Goal: Transaction & Acquisition: Purchase product/service

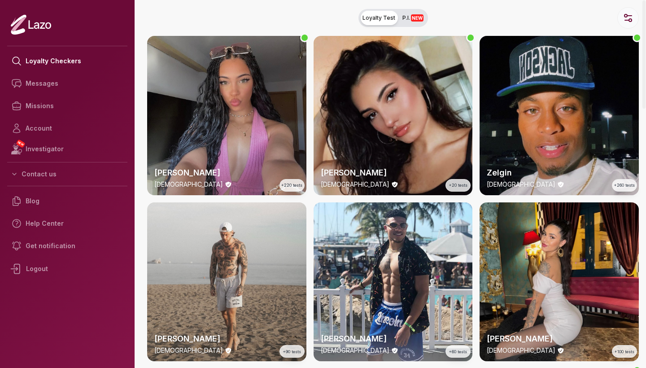
click at [633, 15] on icon "button" at bounding box center [628, 18] width 11 height 11
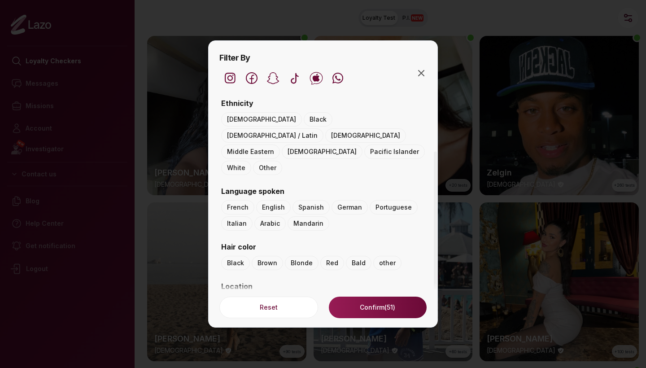
scroll to position [92, 0]
click at [421, 71] on icon "button" at bounding box center [421, 73] width 11 height 11
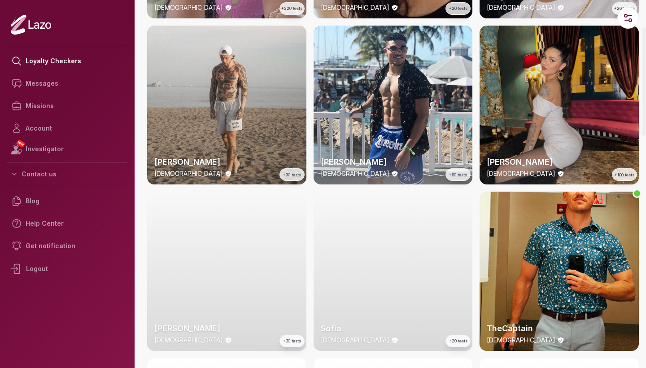
scroll to position [211, 0]
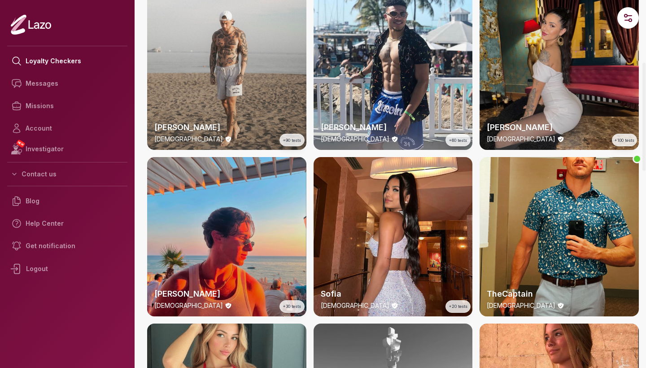
click at [550, 99] on div "Valentina 26 y/o +100 tests" at bounding box center [559, 70] width 159 height 159
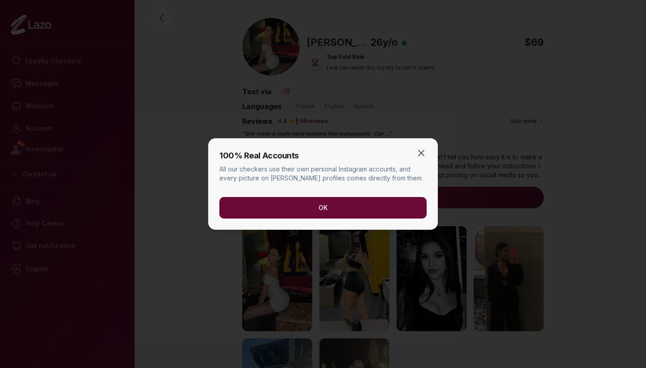
click at [347, 210] on button "OK" at bounding box center [322, 208] width 207 height 22
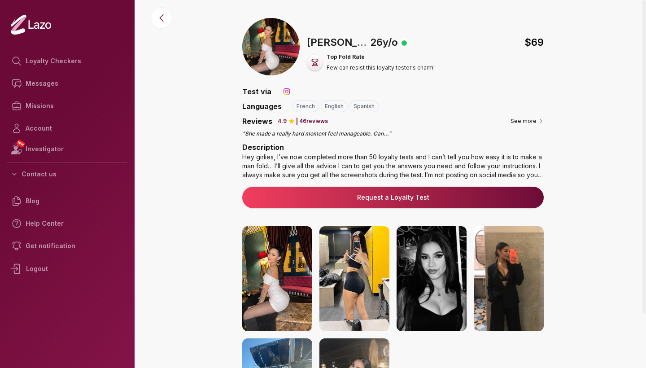
scroll to position [88, 0]
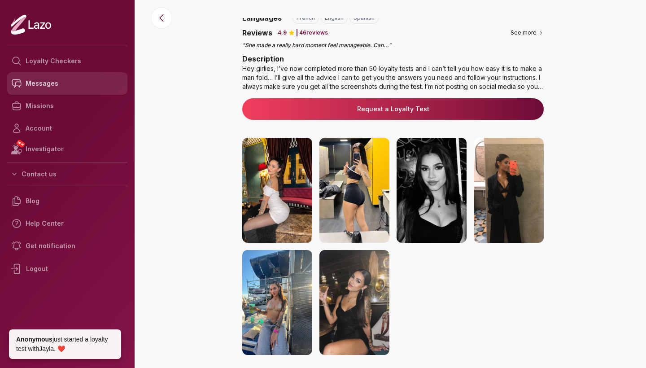
click at [47, 81] on link "Messages" at bounding box center [67, 83] width 120 height 22
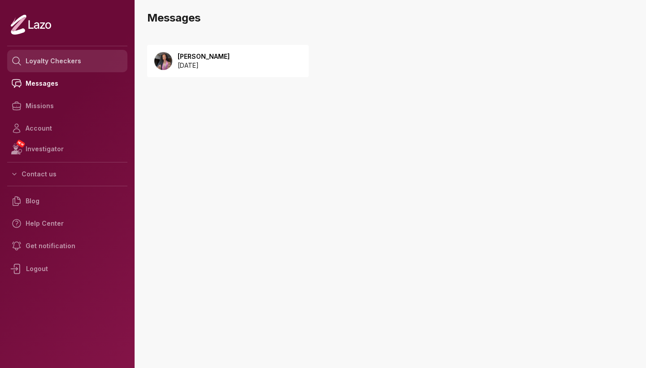
click at [55, 61] on link "Loyalty Checkers" at bounding box center [67, 61] width 120 height 22
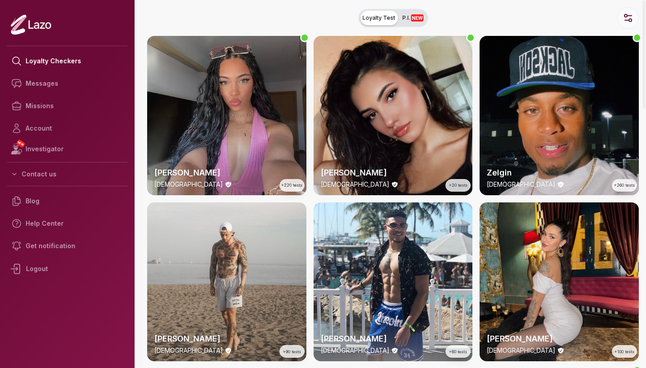
click at [624, 18] on icon "button" at bounding box center [628, 18] width 11 height 11
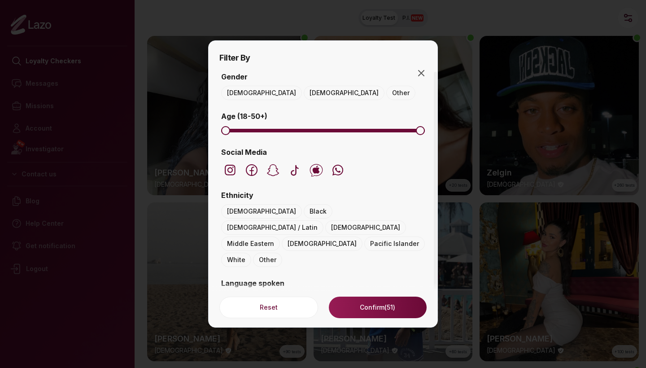
click at [273, 292] on button "English" at bounding box center [273, 299] width 35 height 14
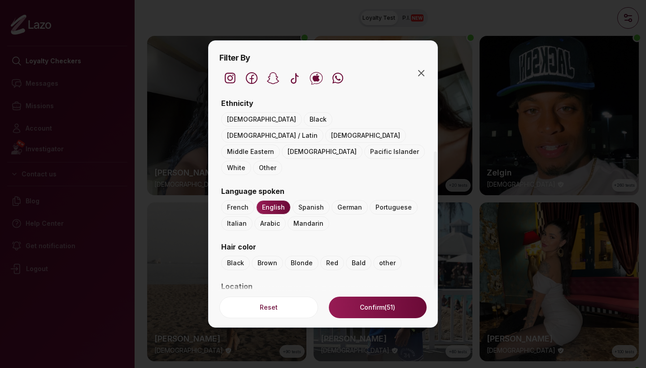
scroll to position [92, 0]
click at [366, 304] on button "Confirm (51)" at bounding box center [378, 308] width 98 height 22
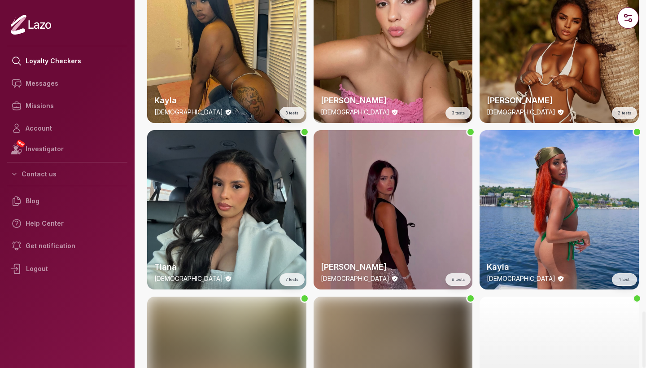
scroll to position [2408, 0]
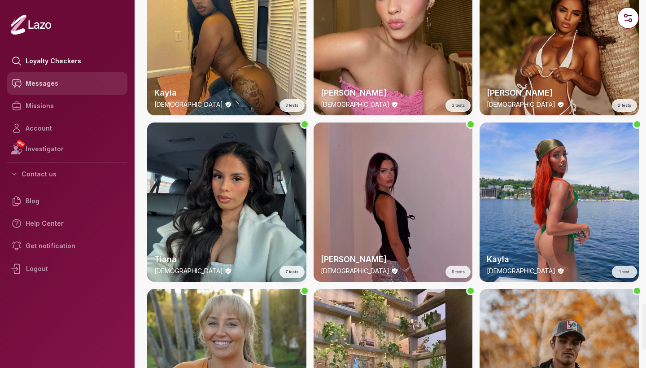
click at [53, 83] on link "Messages" at bounding box center [67, 83] width 120 height 22
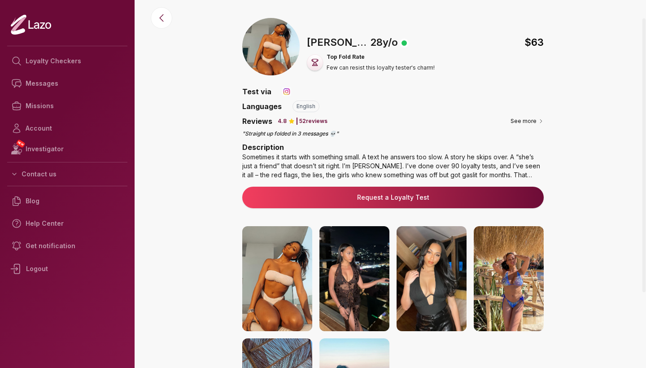
click at [381, 281] on img at bounding box center [355, 278] width 70 height 105
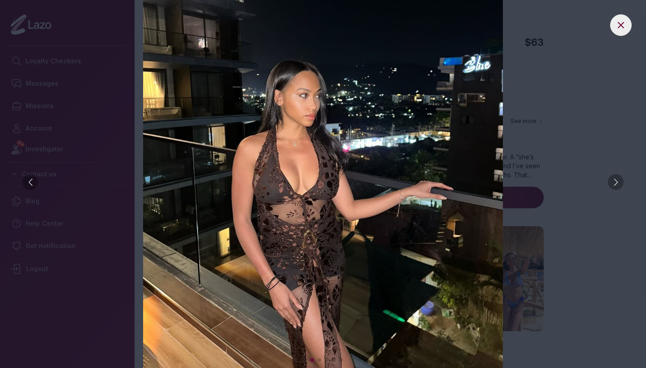
click at [620, 191] on img at bounding box center [323, 184] width 610 height 368
click at [617, 179] on div at bounding box center [616, 182] width 16 height 16
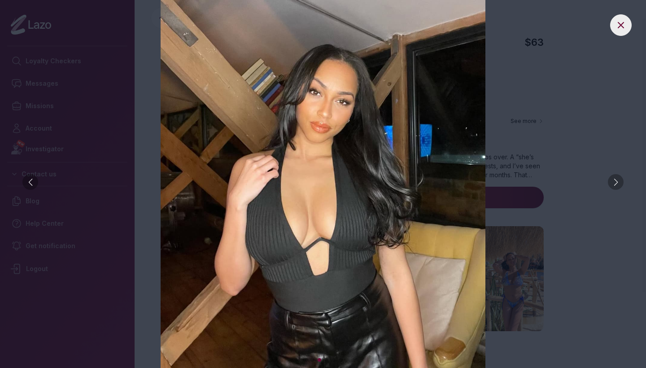
click at [617, 179] on div at bounding box center [616, 182] width 16 height 16
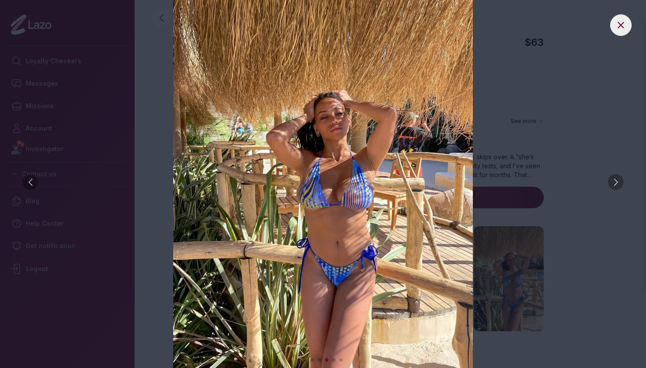
click at [617, 179] on div at bounding box center [616, 182] width 16 height 16
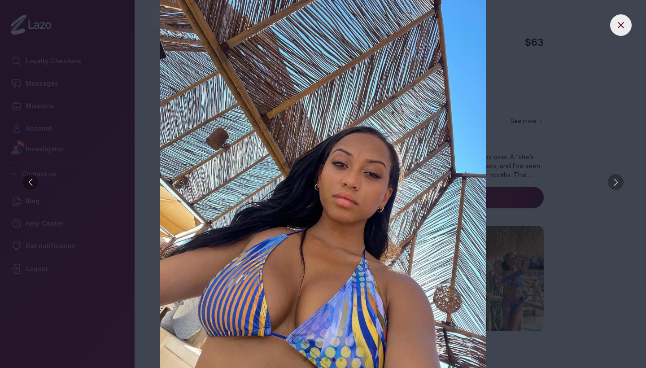
click at [617, 179] on div at bounding box center [616, 182] width 16 height 16
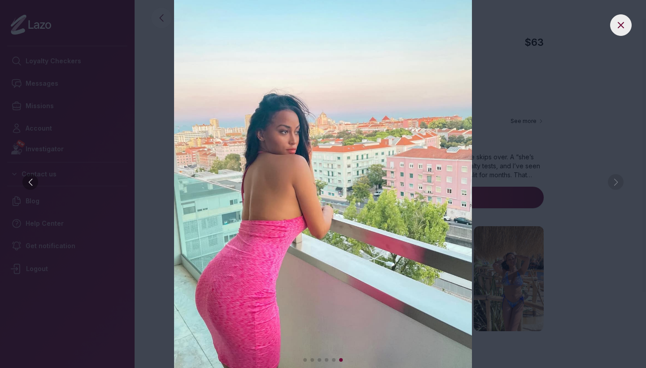
click at [617, 179] on img at bounding box center [323, 184] width 610 height 368
click at [616, 28] on button at bounding box center [621, 25] width 22 height 22
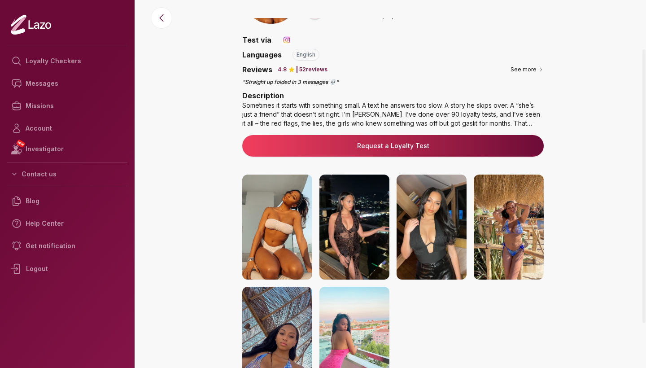
scroll to position [57, 0]
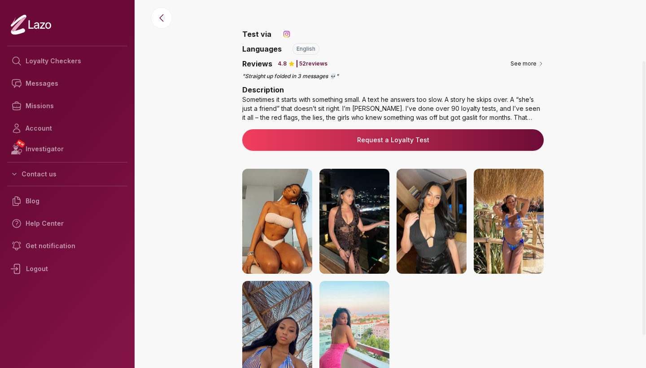
click at [444, 214] on img at bounding box center [432, 221] width 70 height 105
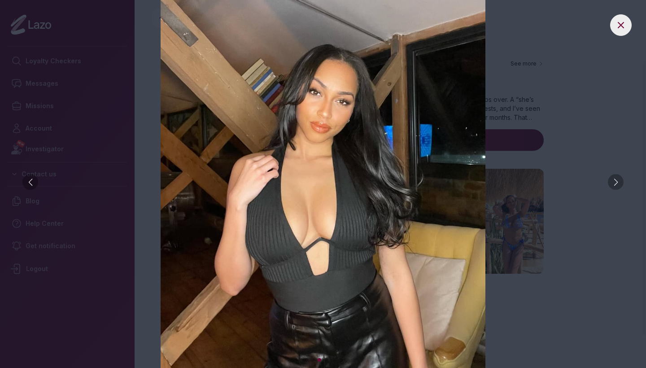
click at [617, 180] on div at bounding box center [616, 182] width 16 height 16
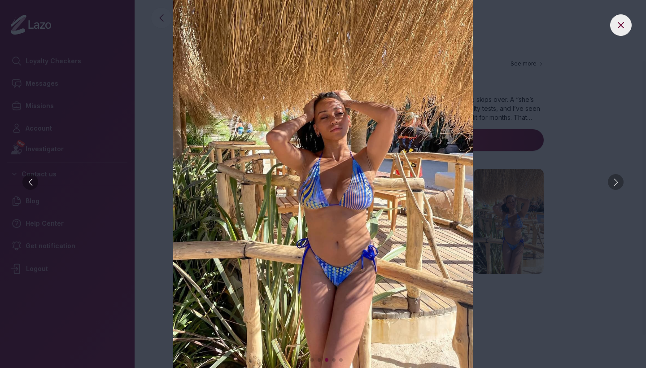
click at [617, 180] on div at bounding box center [616, 182] width 16 height 16
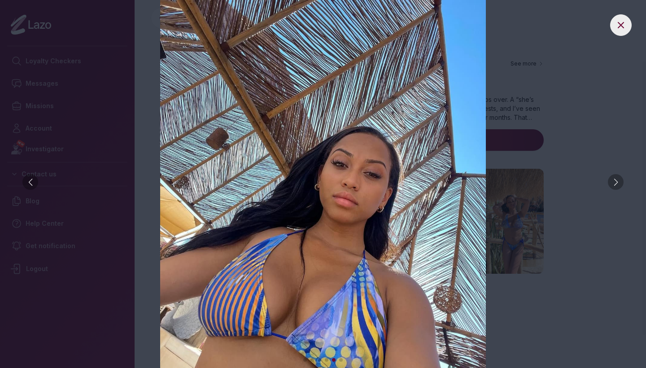
click at [617, 180] on div at bounding box center [616, 182] width 16 height 16
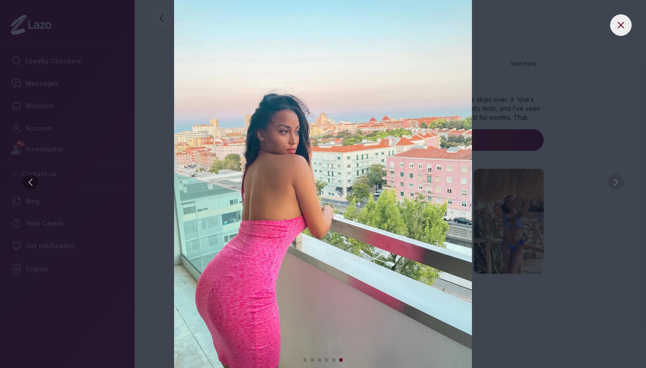
click at [617, 180] on img at bounding box center [323, 184] width 610 height 368
click at [622, 30] on icon at bounding box center [621, 25] width 11 height 11
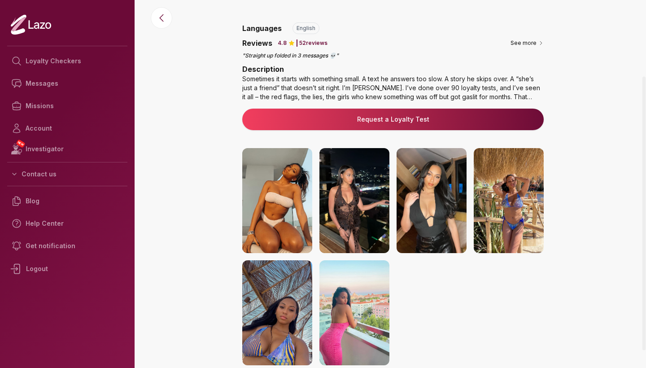
scroll to position [79, 0]
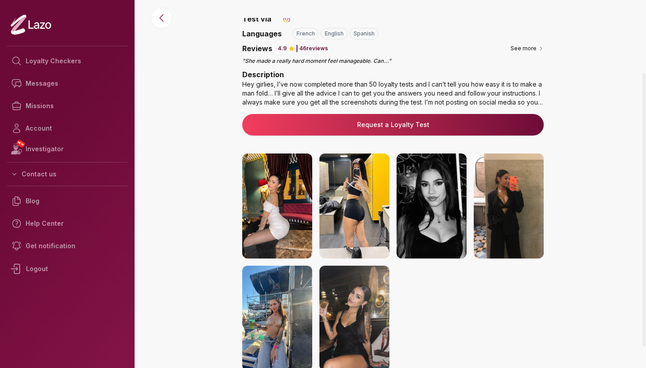
scroll to position [73, 0]
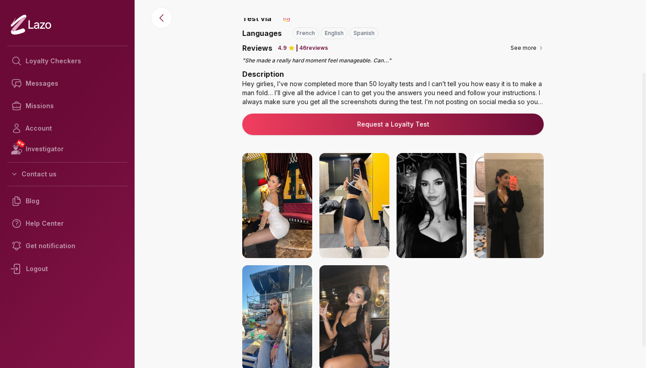
click at [290, 320] on img at bounding box center [277, 317] width 70 height 105
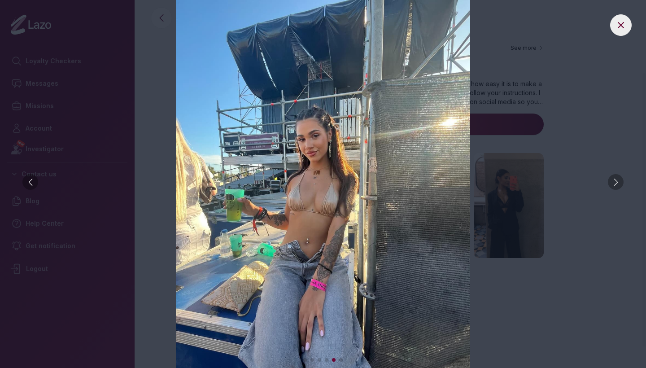
click at [619, 183] on div at bounding box center [616, 182] width 16 height 16
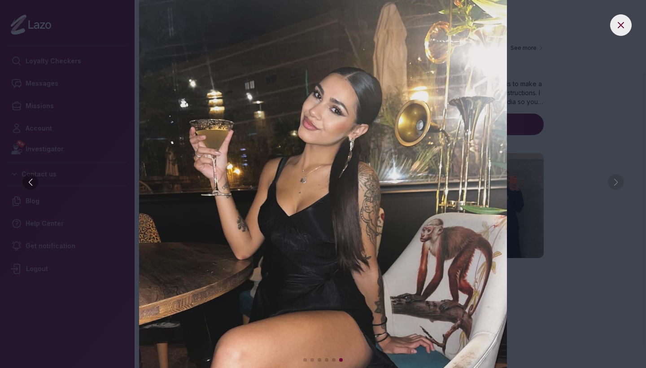
click at [33, 185] on div at bounding box center [30, 182] width 16 height 16
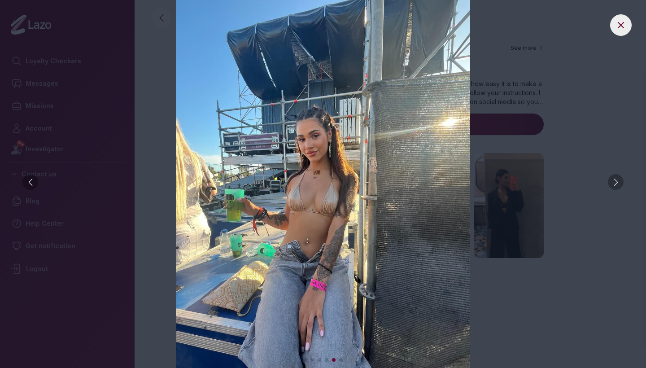
click at [33, 185] on div at bounding box center [30, 182] width 16 height 16
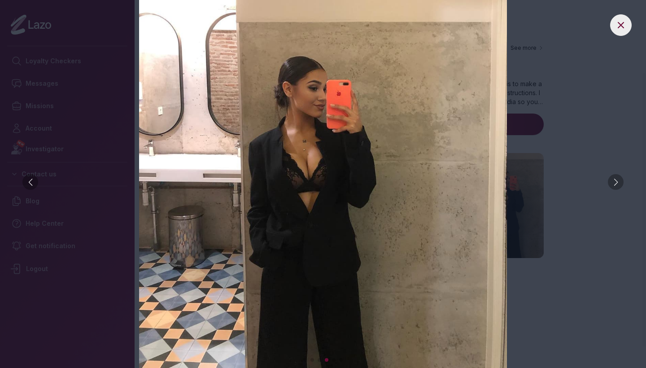
click at [33, 185] on div at bounding box center [30, 182] width 16 height 16
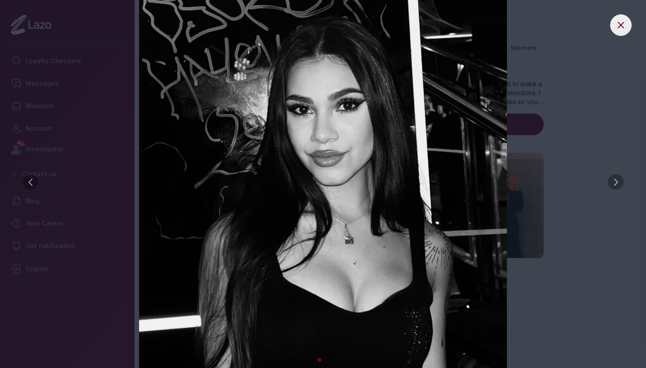
click at [33, 185] on div at bounding box center [30, 182] width 16 height 16
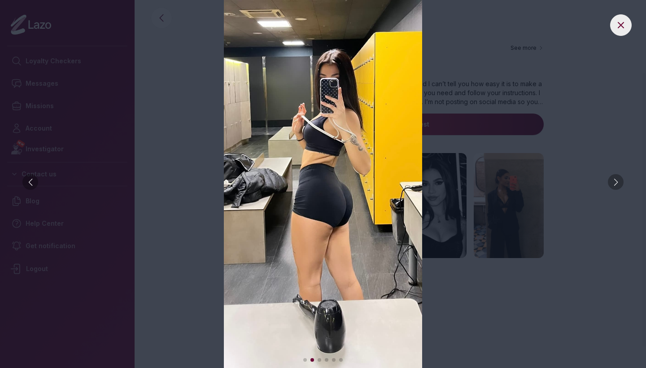
click at [619, 184] on div at bounding box center [616, 182] width 16 height 16
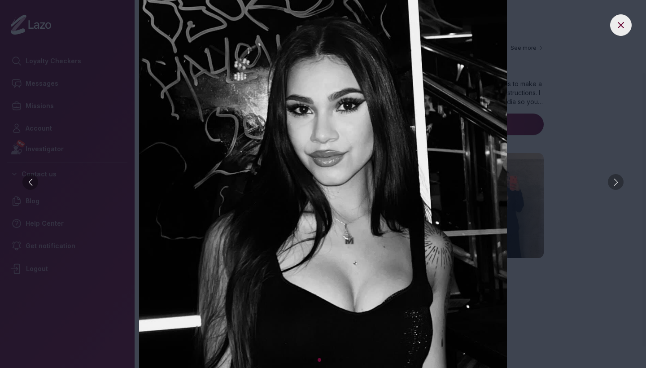
click at [619, 184] on div at bounding box center [616, 182] width 16 height 16
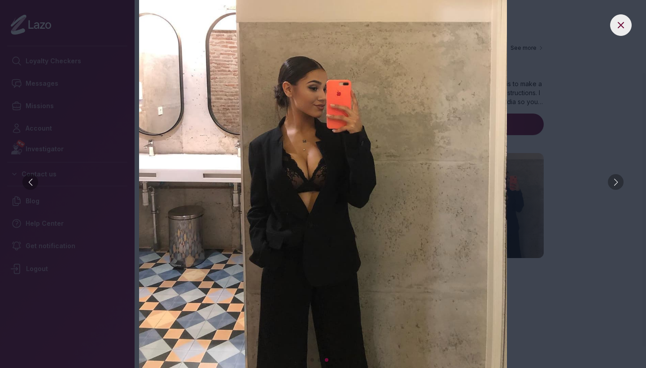
click at [619, 184] on div at bounding box center [616, 182] width 16 height 16
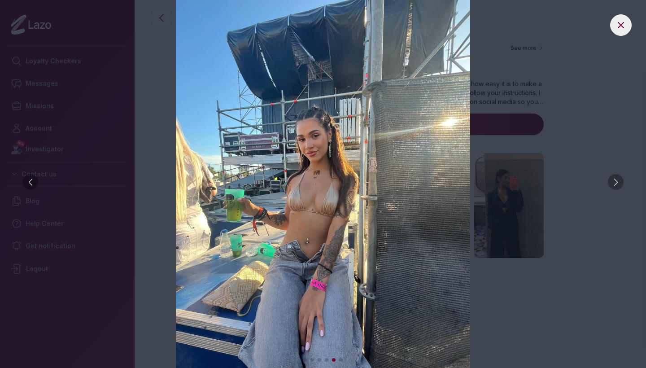
click at [619, 184] on div at bounding box center [616, 182] width 16 height 16
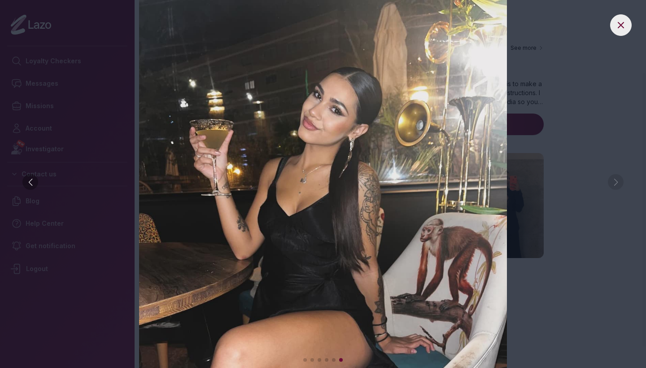
click at [626, 34] on button at bounding box center [621, 25] width 22 height 22
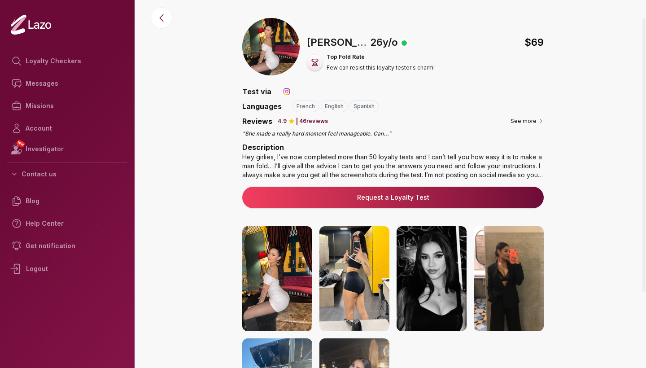
scroll to position [0, 0]
click at [413, 196] on link "Request a Loyalty Test" at bounding box center [393, 197] width 287 height 9
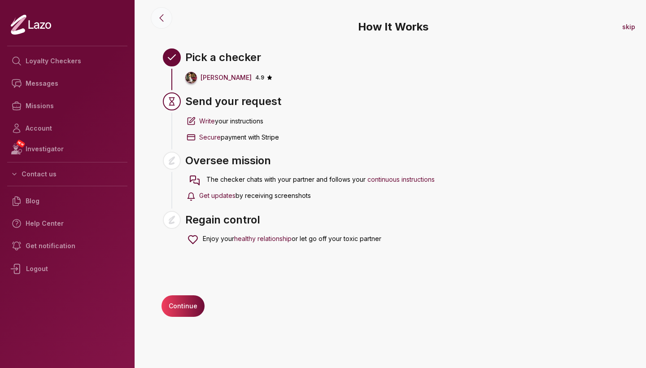
click at [164, 18] on icon at bounding box center [161, 18] width 11 height 11
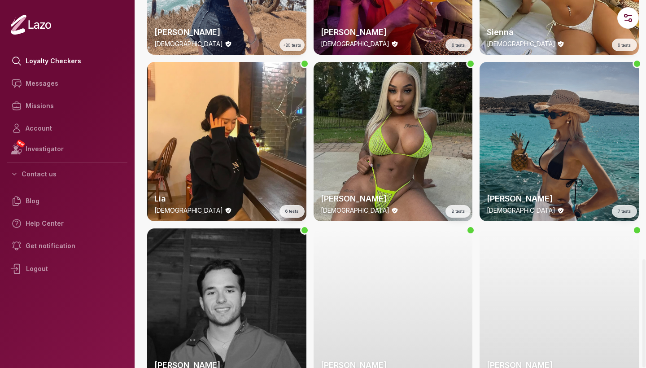
scroll to position [1311, 0]
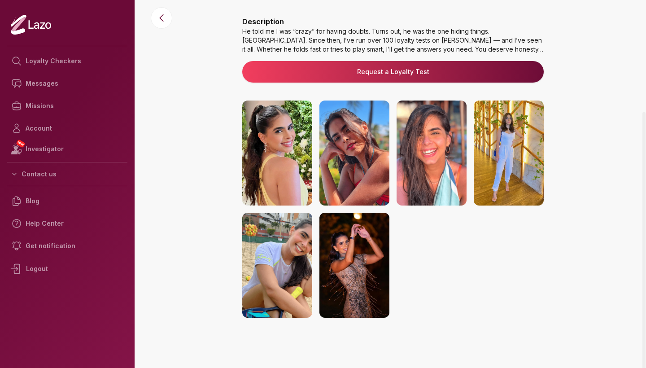
scroll to position [126, 0]
click at [440, 147] on img at bounding box center [432, 153] width 70 height 105
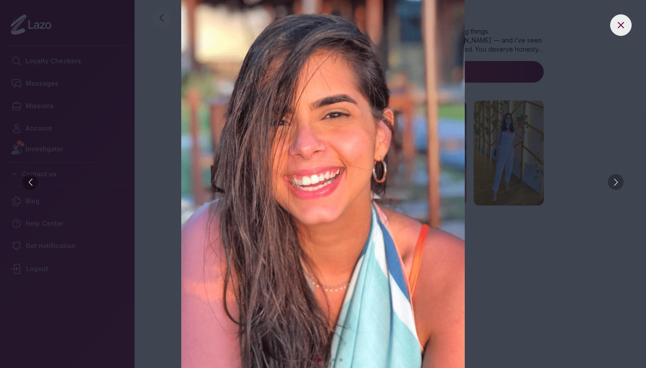
click at [617, 180] on div at bounding box center [616, 182] width 16 height 16
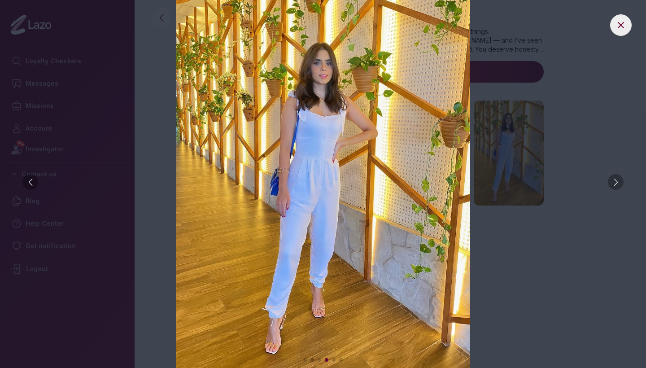
click at [617, 180] on div at bounding box center [616, 182] width 16 height 16
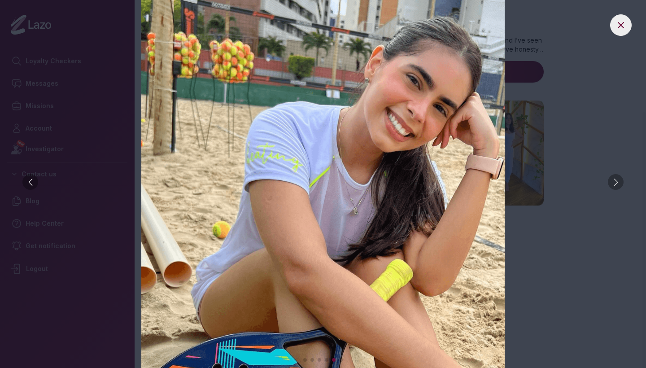
click at [617, 180] on div at bounding box center [616, 182] width 16 height 16
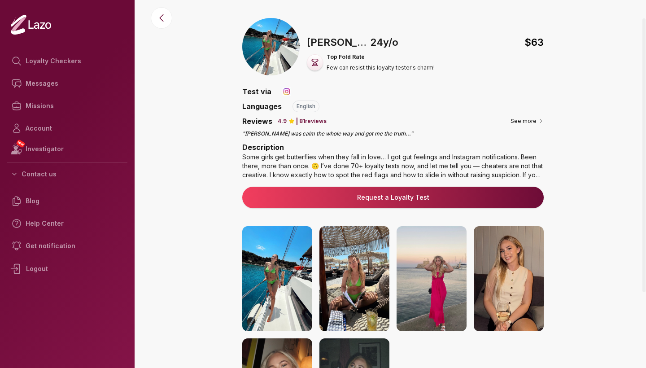
click at [277, 251] on img at bounding box center [277, 278] width 70 height 105
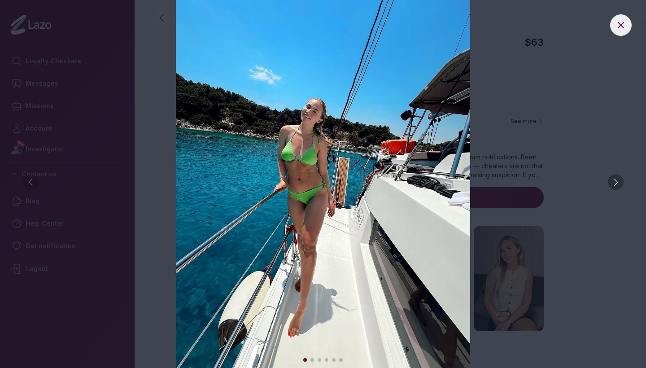
click at [610, 187] on div at bounding box center [616, 182] width 16 height 16
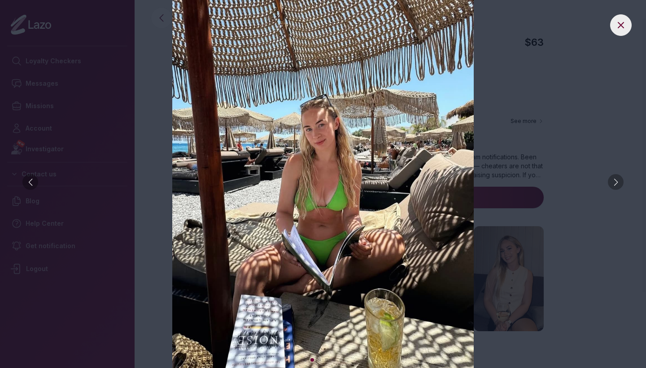
click at [610, 187] on div at bounding box center [616, 182] width 16 height 16
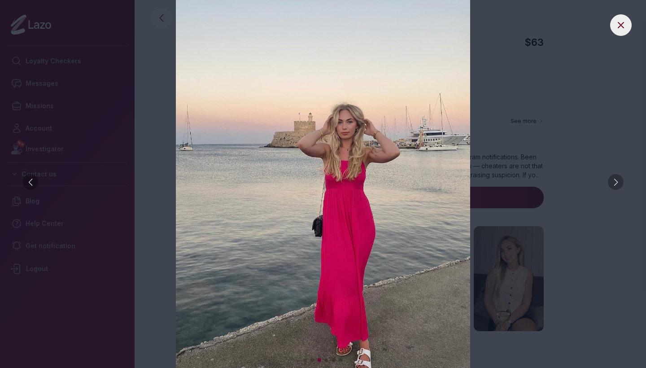
click at [610, 187] on div at bounding box center [616, 182] width 16 height 16
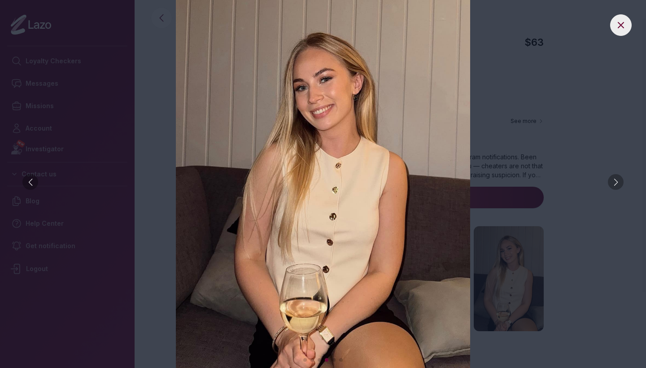
click at [610, 187] on div at bounding box center [616, 182] width 16 height 16
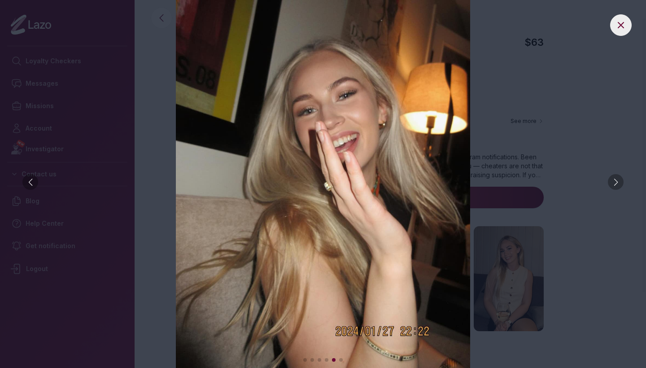
click at [610, 187] on div at bounding box center [616, 182] width 16 height 16
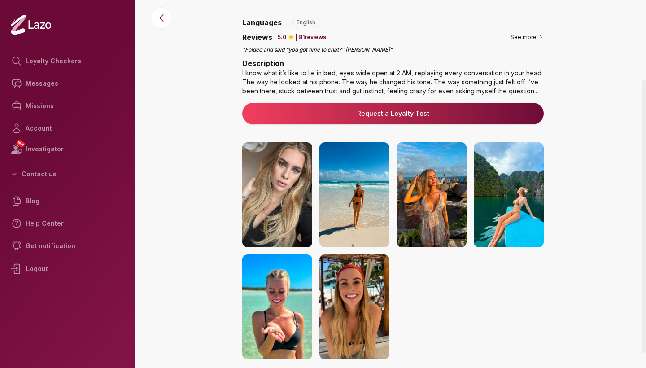
scroll to position [84, 0]
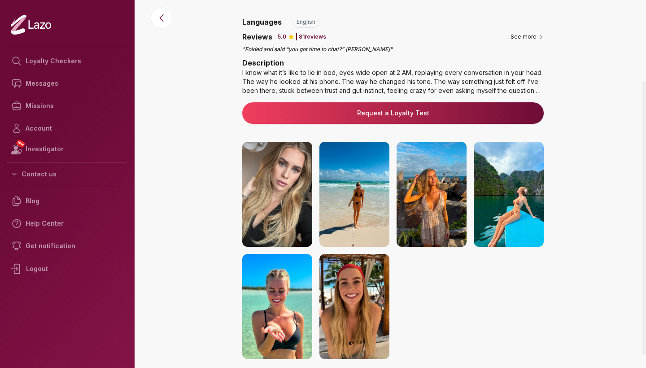
click at [274, 237] on img at bounding box center [277, 194] width 70 height 105
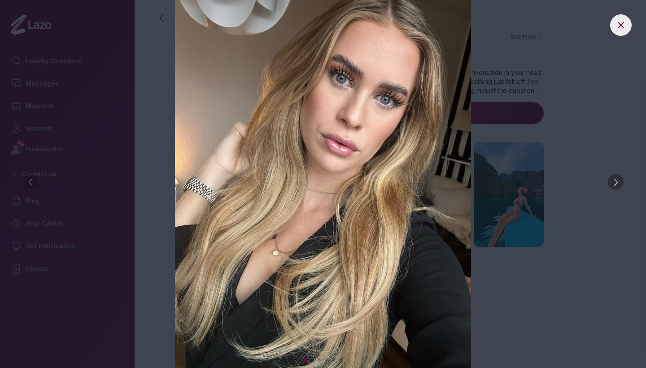
click at [618, 184] on div at bounding box center [616, 182] width 16 height 16
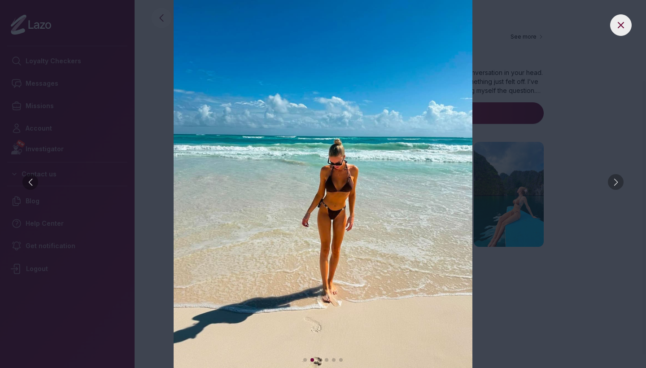
click at [618, 184] on div at bounding box center [616, 182] width 16 height 16
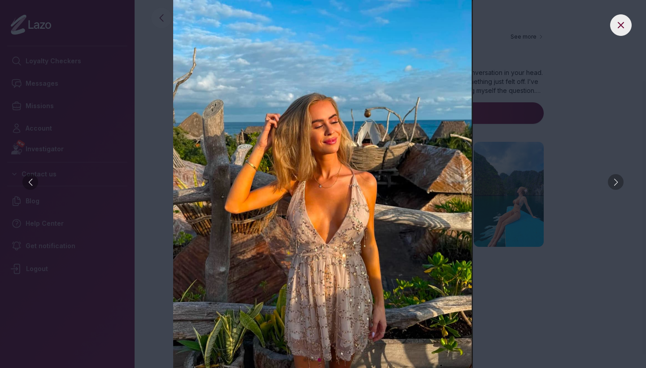
click at [618, 184] on div at bounding box center [616, 182] width 16 height 16
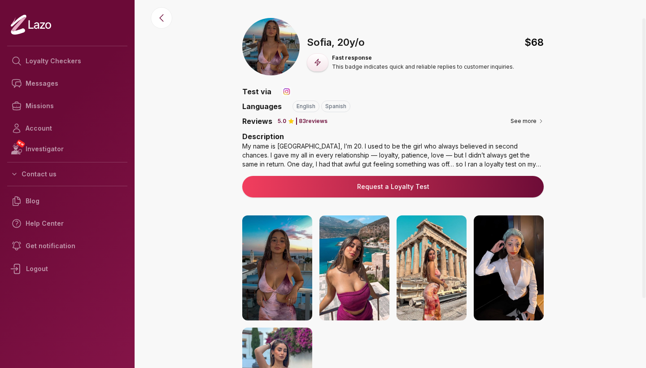
click at [288, 279] on img at bounding box center [277, 267] width 70 height 105
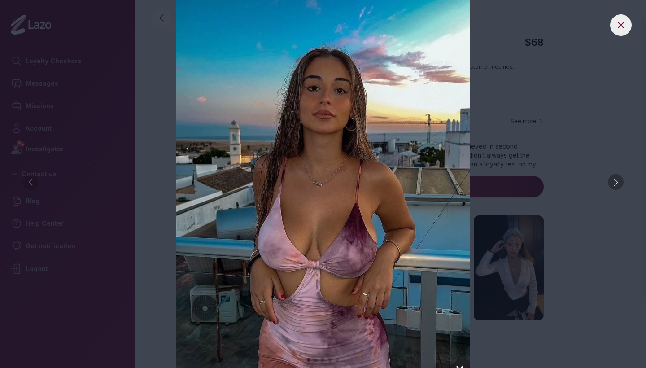
click at [619, 180] on div at bounding box center [616, 182] width 16 height 16
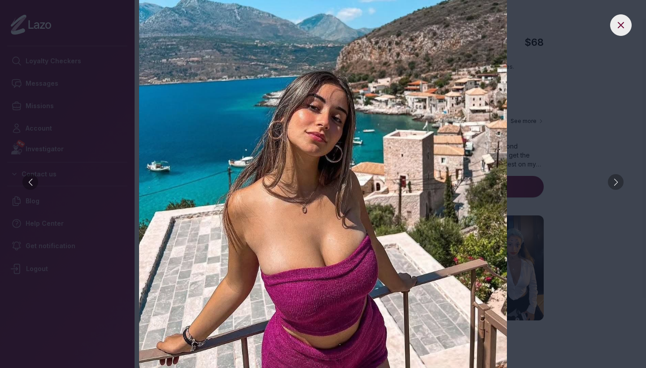
click at [619, 180] on div at bounding box center [616, 182] width 16 height 16
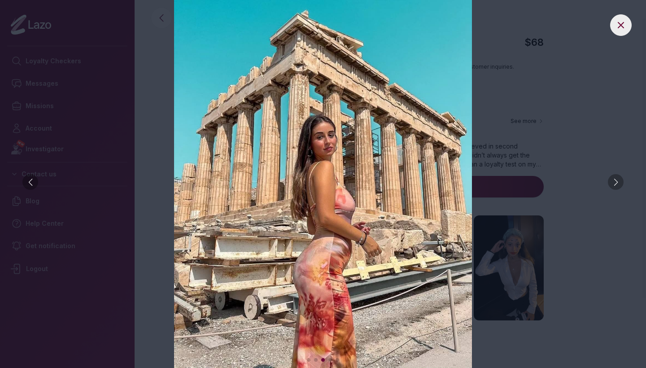
click at [619, 180] on div at bounding box center [616, 182] width 16 height 16
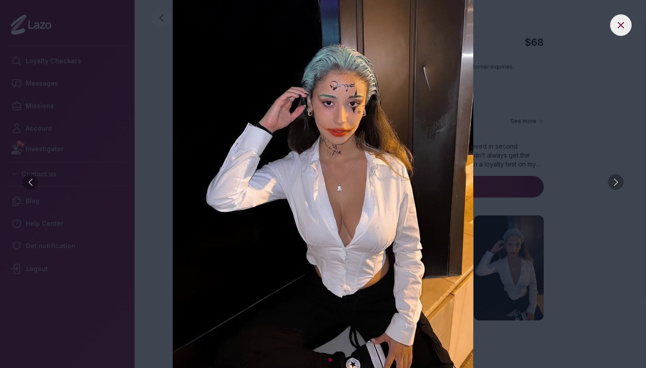
click at [619, 180] on div at bounding box center [616, 182] width 16 height 16
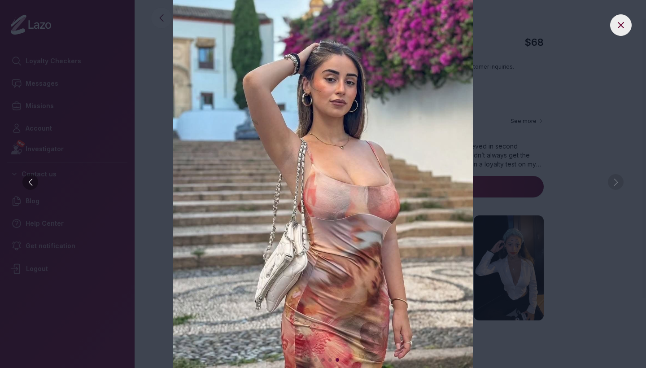
click at [619, 180] on img at bounding box center [323, 184] width 610 height 368
click at [617, 182] on img at bounding box center [323, 184] width 610 height 368
click at [617, 23] on icon at bounding box center [621, 25] width 11 height 11
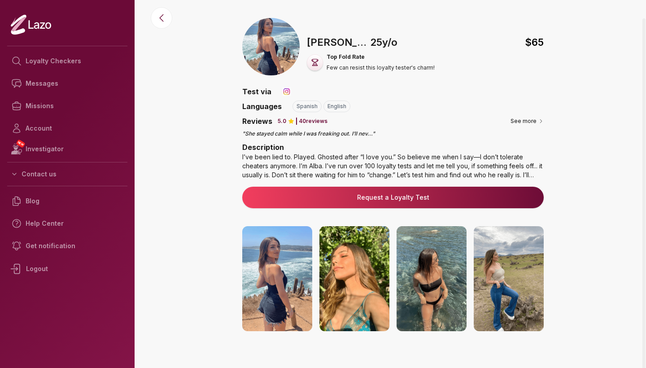
click at [274, 277] on img at bounding box center [277, 278] width 70 height 105
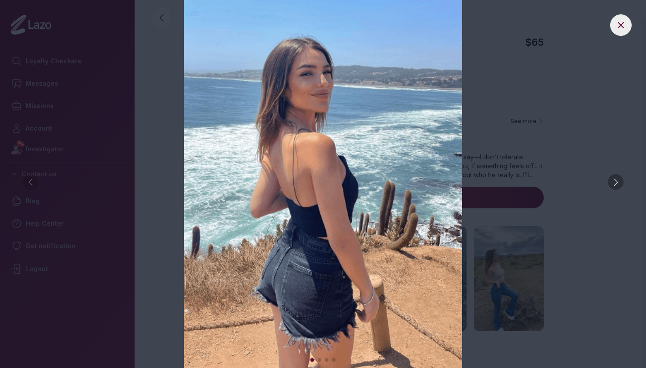
click at [617, 187] on div at bounding box center [616, 182] width 16 height 16
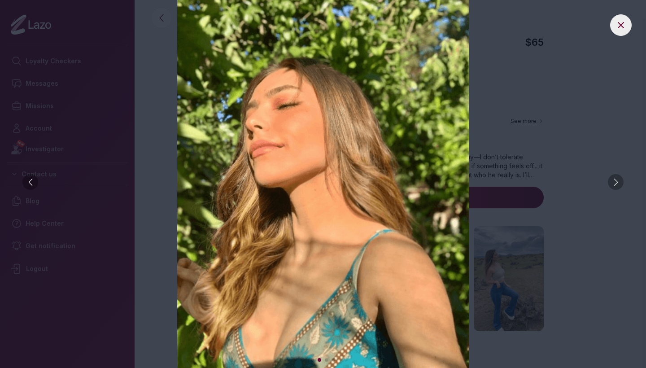
click at [617, 187] on div at bounding box center [616, 182] width 16 height 16
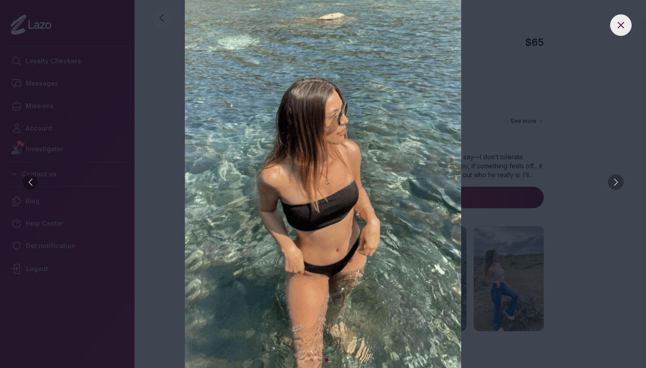
click at [617, 187] on div at bounding box center [616, 182] width 16 height 16
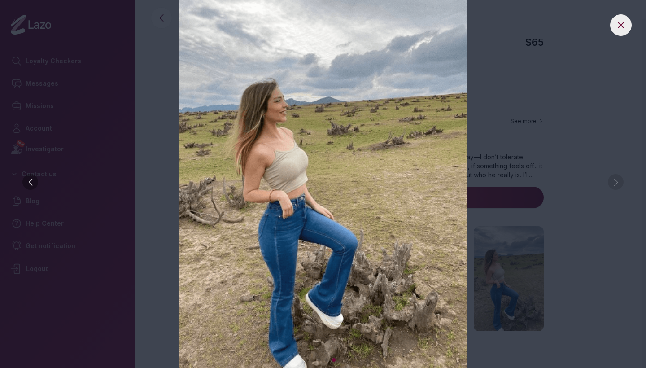
click at [617, 187] on img at bounding box center [323, 184] width 610 height 368
click at [622, 25] on icon at bounding box center [621, 25] width 11 height 11
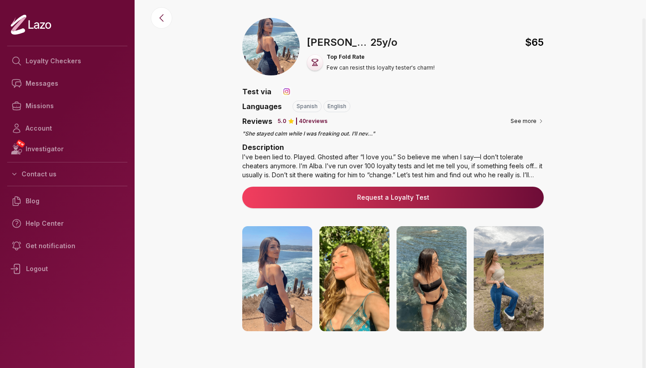
click at [356, 272] on img at bounding box center [355, 278] width 70 height 105
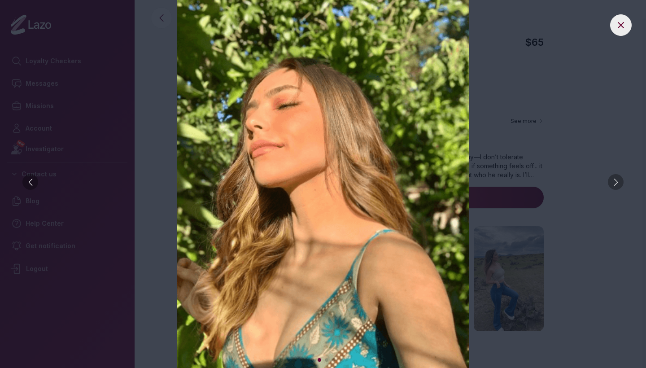
click at [613, 175] on div at bounding box center [616, 182] width 16 height 16
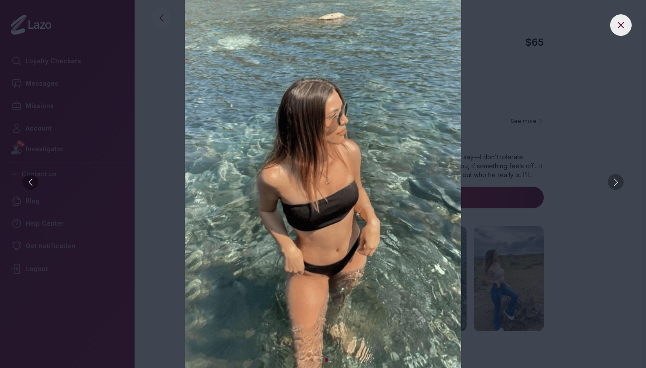
click at [614, 180] on div at bounding box center [616, 182] width 16 height 16
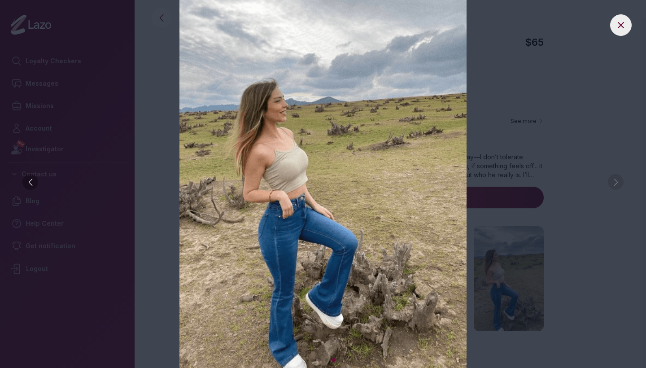
click at [614, 180] on img at bounding box center [323, 184] width 610 height 368
click at [623, 31] on button at bounding box center [621, 25] width 22 height 22
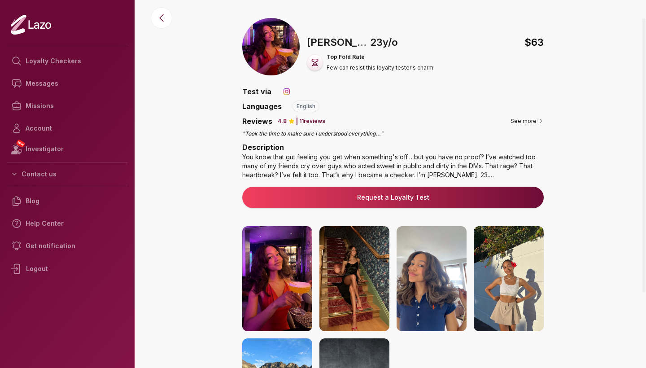
click at [281, 276] on img at bounding box center [277, 278] width 70 height 105
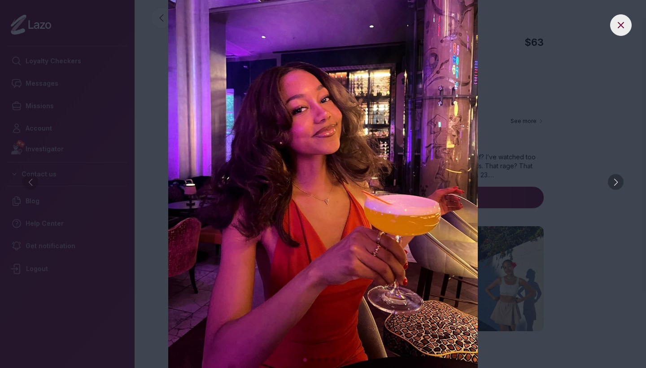
click at [614, 184] on div at bounding box center [616, 182] width 16 height 16
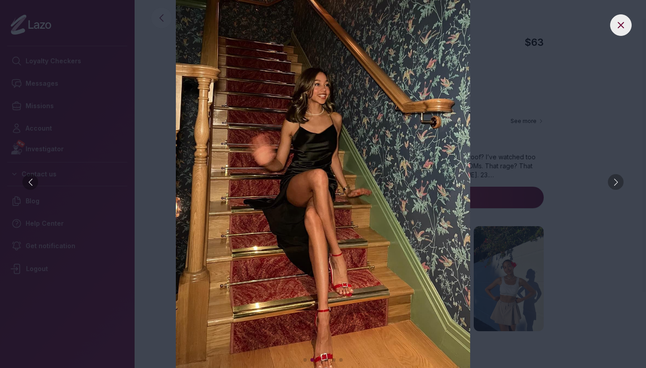
click at [614, 184] on div at bounding box center [616, 182] width 16 height 16
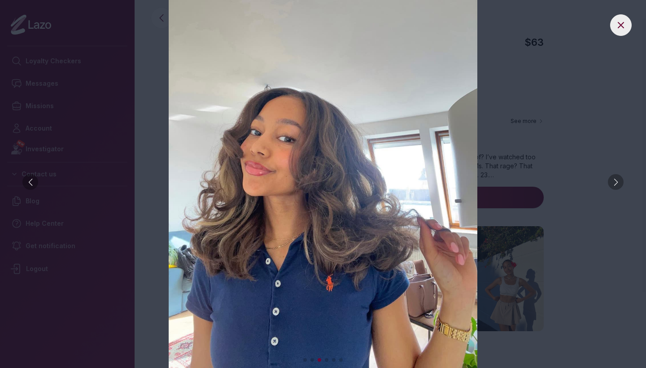
click at [614, 184] on div at bounding box center [616, 182] width 16 height 16
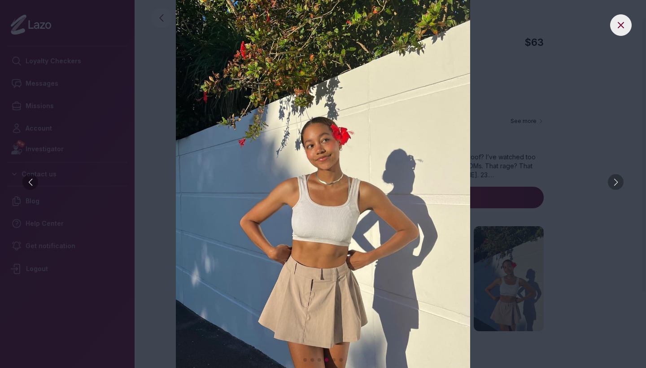
click at [614, 184] on div at bounding box center [616, 182] width 16 height 16
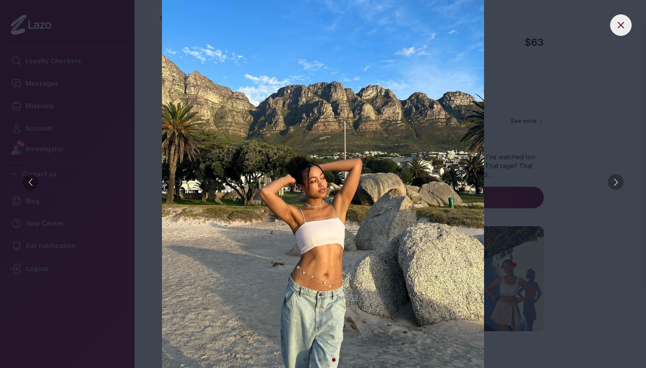
click at [614, 184] on div at bounding box center [616, 182] width 16 height 16
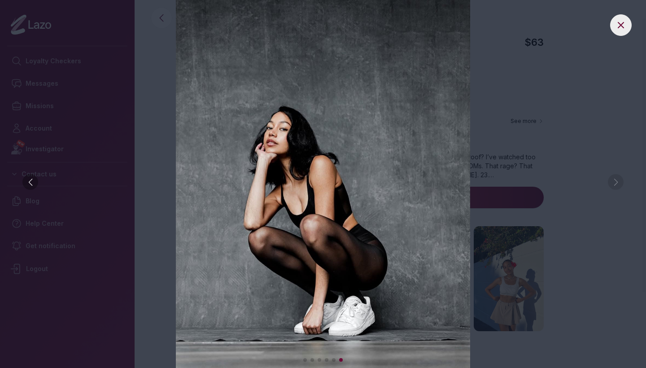
click at [614, 184] on img at bounding box center [323, 184] width 610 height 368
click at [622, 29] on icon at bounding box center [621, 25] width 11 height 11
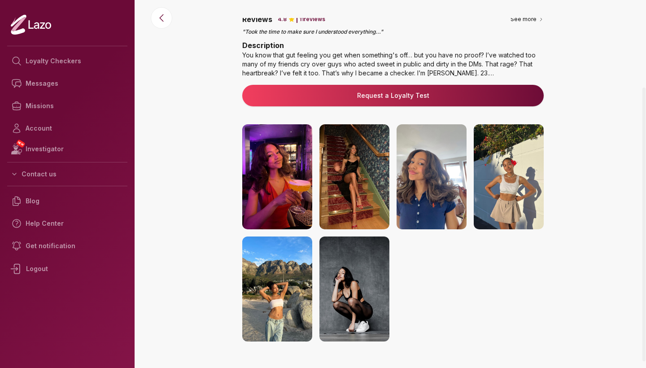
scroll to position [104, 0]
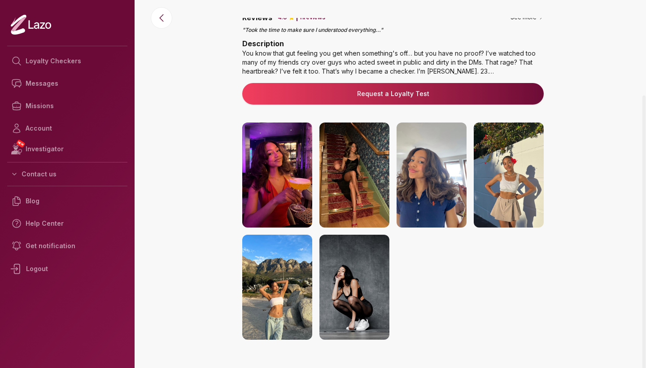
click at [519, 166] on img at bounding box center [509, 175] width 70 height 105
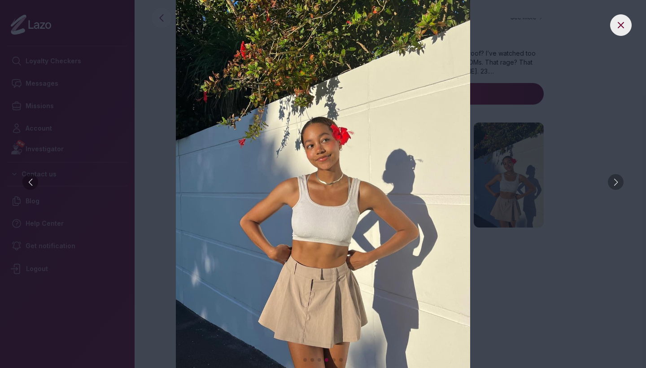
click at [617, 186] on div at bounding box center [616, 182] width 16 height 16
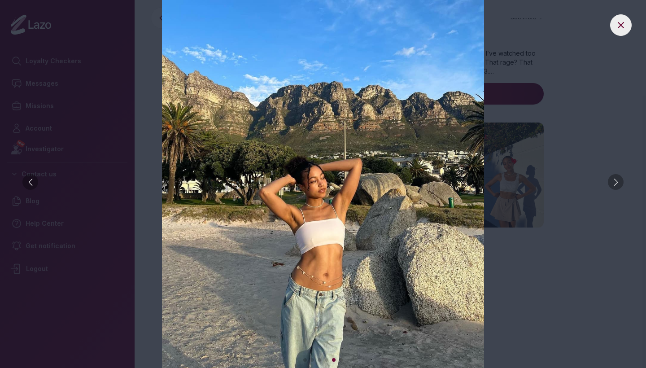
click at [617, 186] on div at bounding box center [616, 182] width 16 height 16
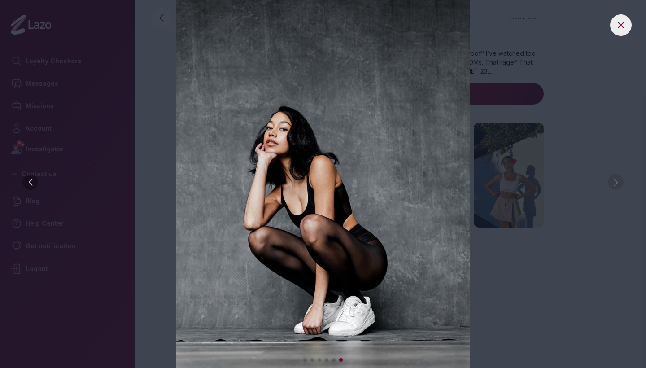
click at [617, 186] on img at bounding box center [323, 184] width 610 height 368
click at [34, 179] on div at bounding box center [30, 182] width 16 height 16
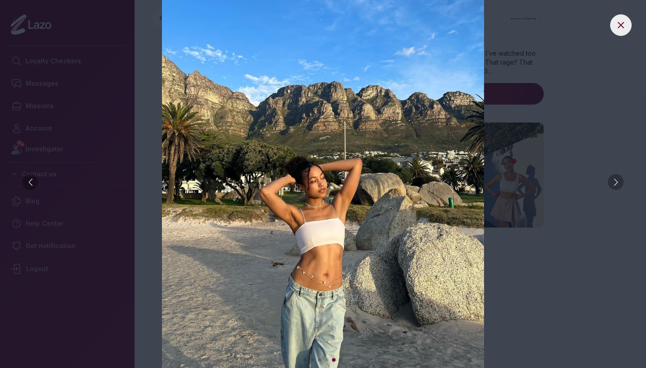
click at [34, 179] on div at bounding box center [30, 182] width 16 height 16
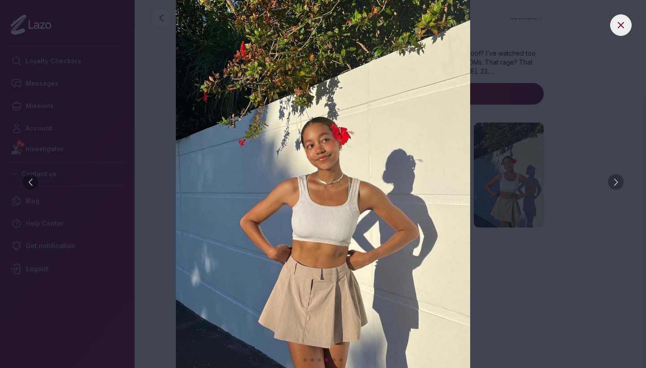
click at [34, 179] on div at bounding box center [30, 182] width 16 height 16
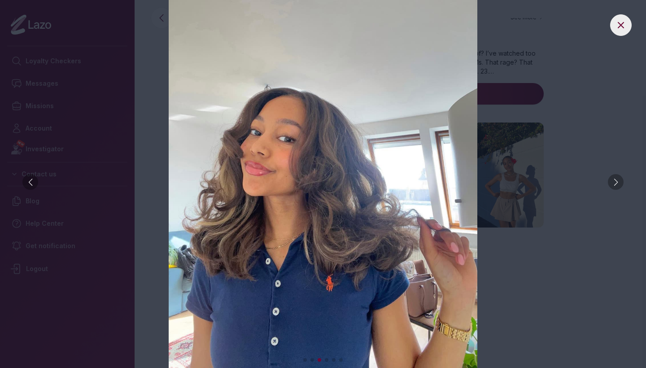
click at [34, 179] on div at bounding box center [30, 182] width 16 height 16
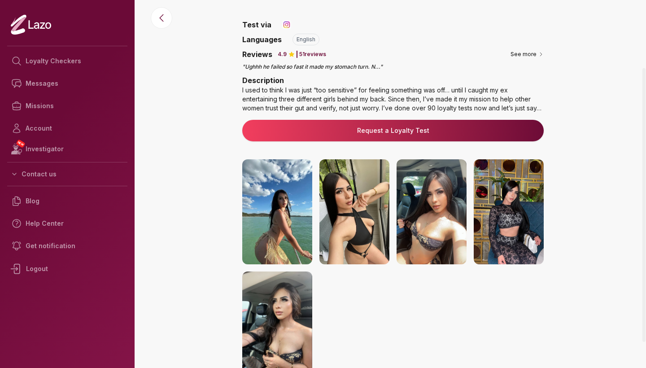
scroll to position [126, 0]
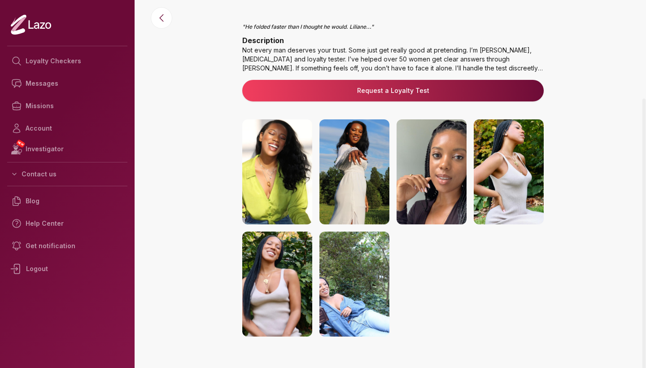
scroll to position [108, 0]
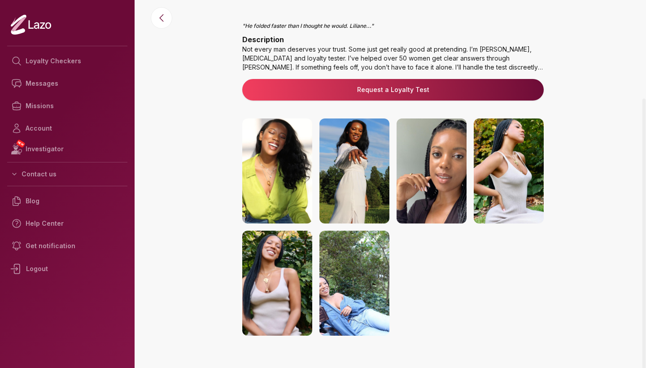
click at [373, 184] on img at bounding box center [355, 170] width 70 height 105
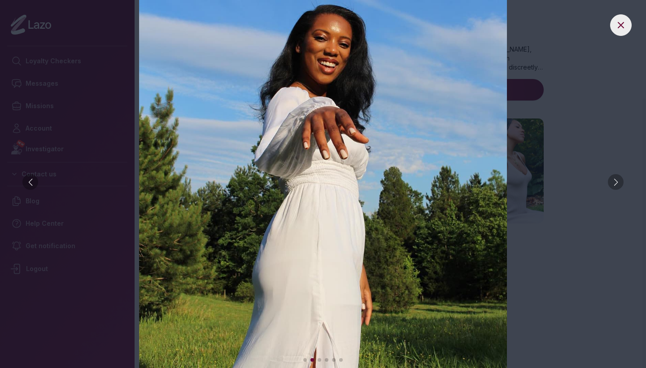
click at [615, 184] on div at bounding box center [616, 182] width 16 height 16
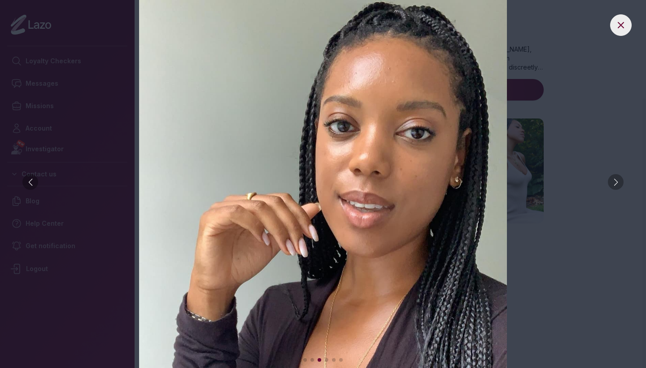
click at [615, 184] on div at bounding box center [616, 182] width 16 height 16
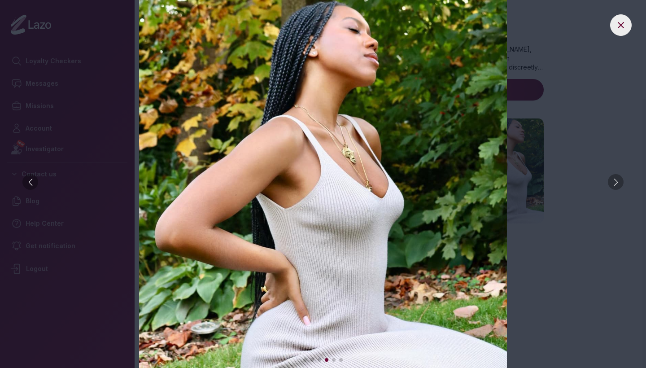
click at [615, 184] on div at bounding box center [616, 182] width 16 height 16
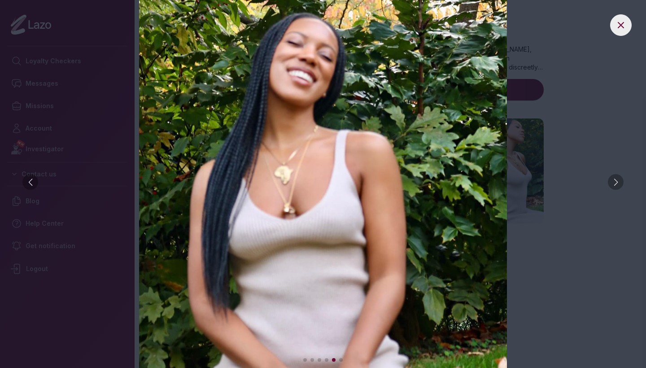
click at [615, 184] on div at bounding box center [616, 182] width 16 height 16
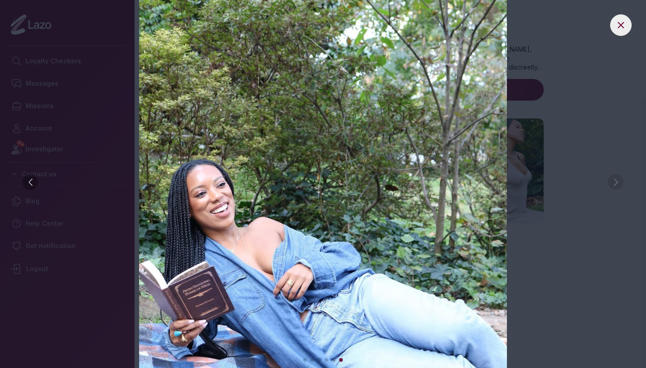
click at [615, 184] on img at bounding box center [323, 184] width 610 height 368
click at [622, 31] on button at bounding box center [621, 25] width 22 height 22
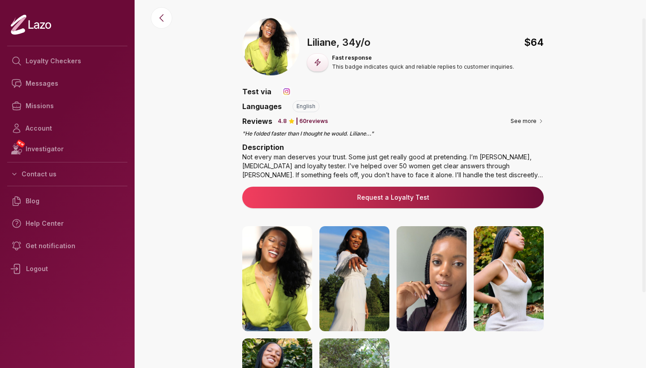
scroll to position [0, 0]
click at [416, 196] on link "Request a Loyalty Test" at bounding box center [393, 197] width 287 height 9
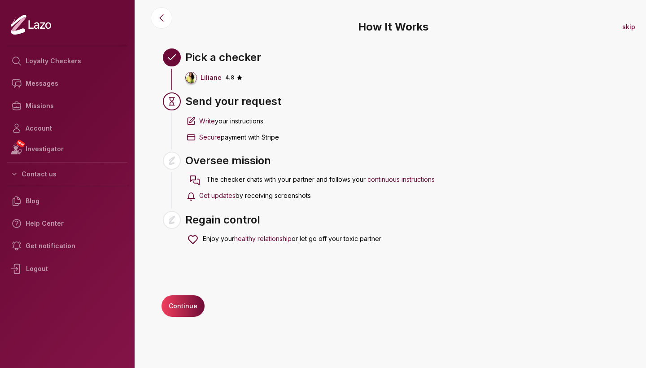
click at [191, 307] on button "Continue" at bounding box center [183, 306] width 43 height 22
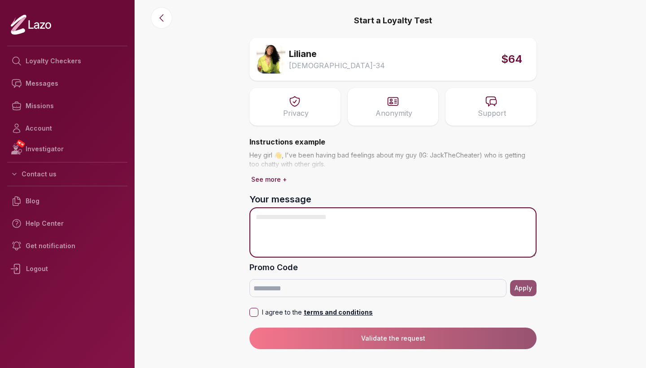
click at [338, 223] on textarea "Your message" at bounding box center [393, 232] width 287 height 50
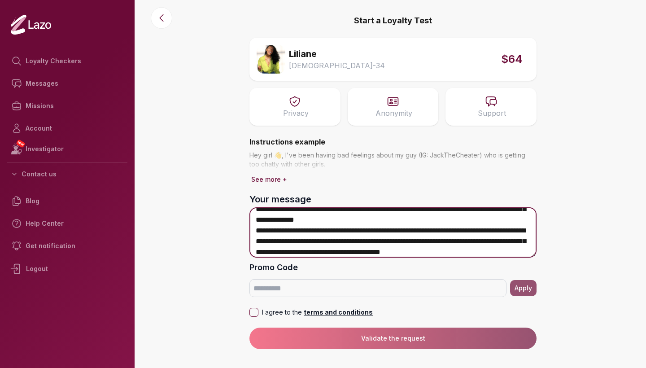
scroll to position [88, 0]
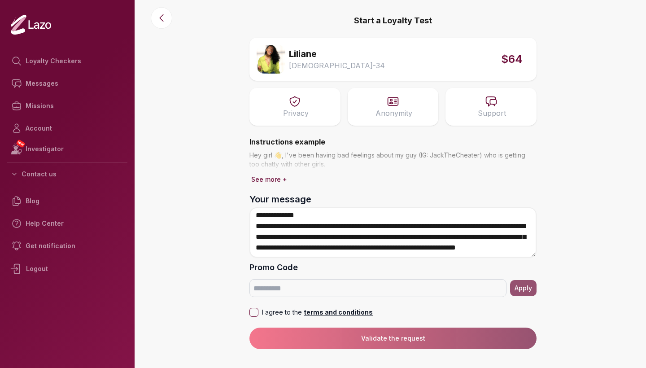
click at [250, 312] on button "I agree to the terms and conditions" at bounding box center [254, 312] width 9 height 9
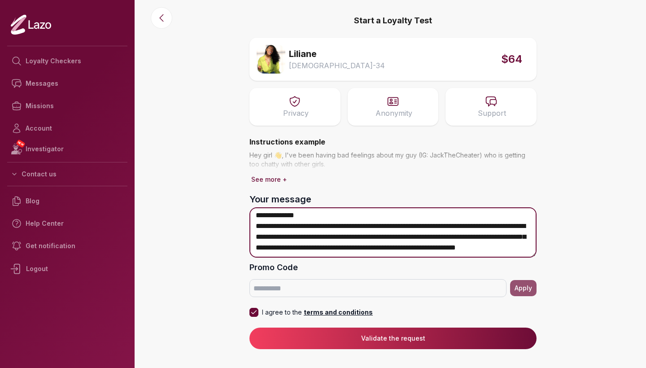
click at [410, 251] on textarea "**********" at bounding box center [393, 232] width 287 height 50
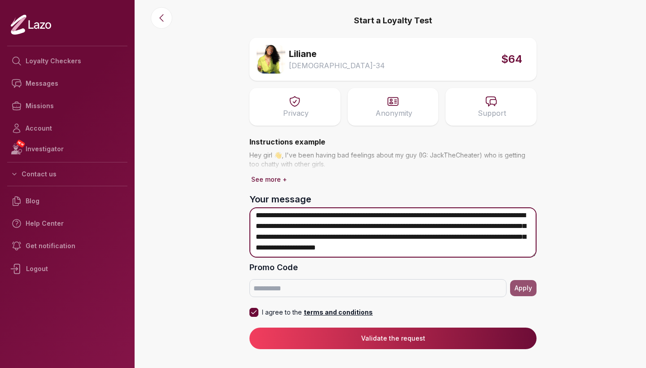
scroll to position [94, 0]
drag, startPoint x: 420, startPoint y: 252, endPoint x: 367, endPoint y: 239, distance: 54.5
click at [367, 239] on textarea "**********" at bounding box center [393, 232] width 287 height 50
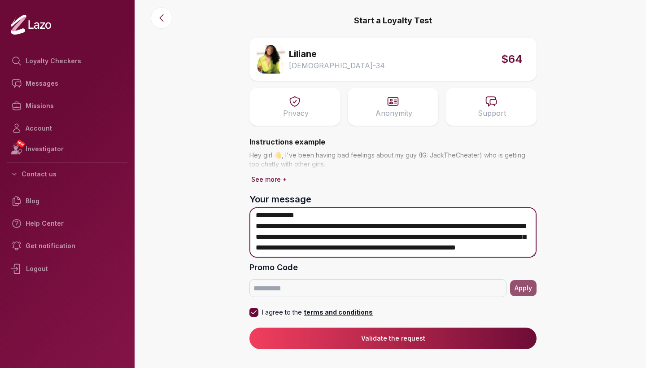
scroll to position [88, 0]
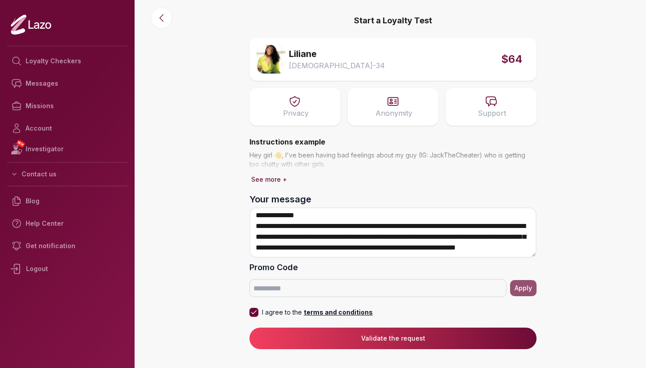
click at [367, 342] on button "Validate the request" at bounding box center [393, 339] width 287 height 22
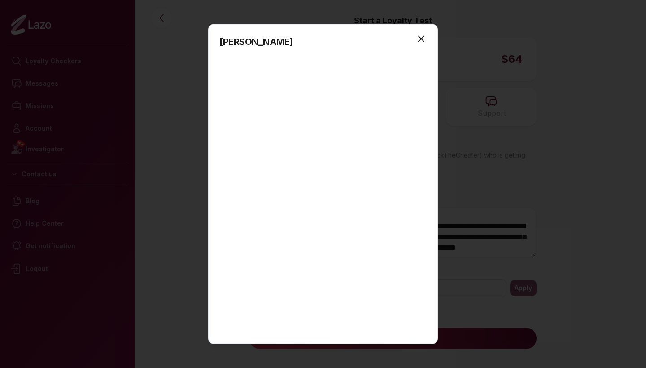
click at [423, 37] on icon "button" at bounding box center [421, 38] width 5 height 5
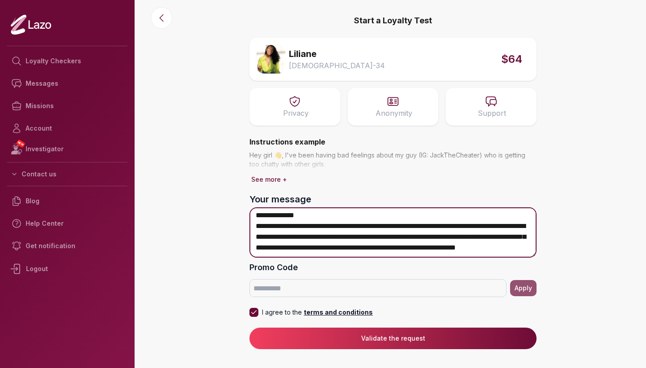
click at [373, 253] on textarea "**********" at bounding box center [393, 232] width 287 height 50
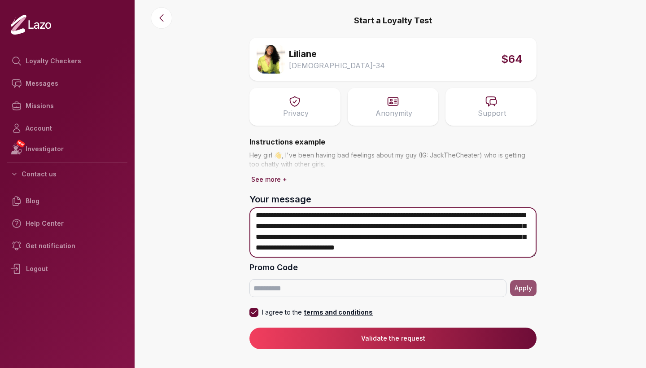
scroll to position [94, 0]
type textarea "**********"
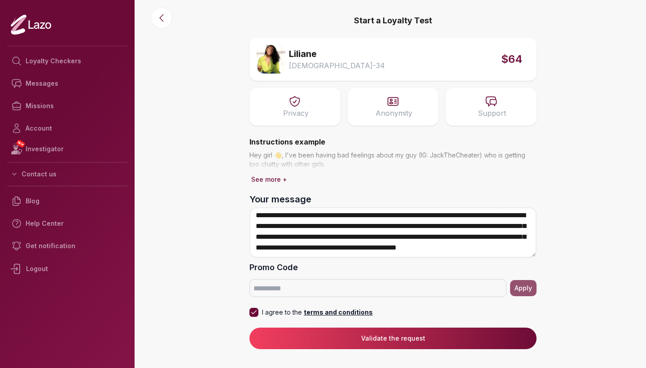
click at [434, 339] on button "Validate the request" at bounding box center [393, 339] width 287 height 22
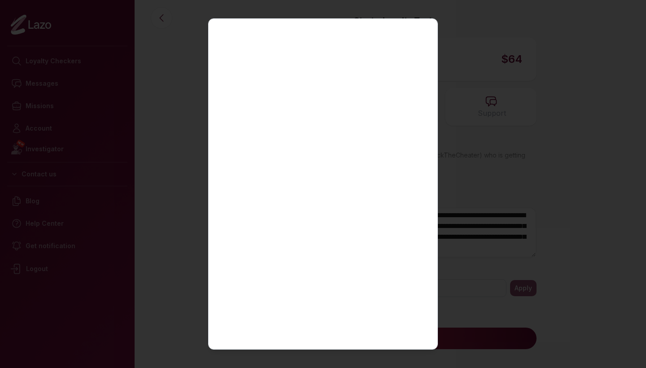
scroll to position [69, 0]
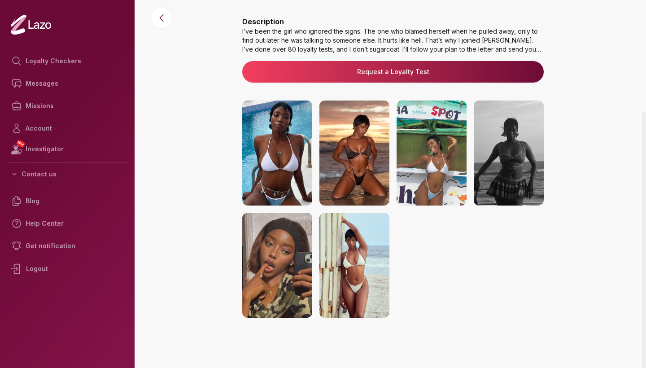
scroll to position [126, 0]
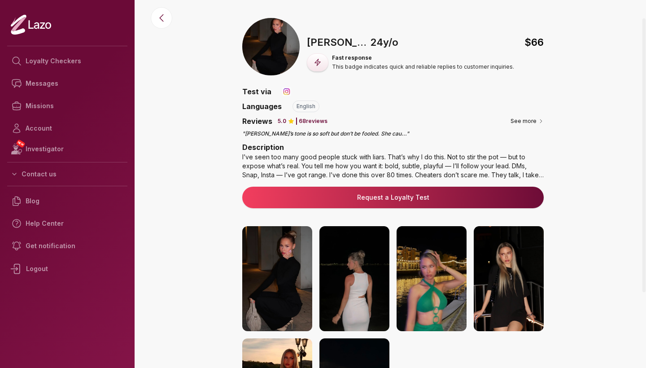
click at [303, 295] on img at bounding box center [277, 278] width 70 height 105
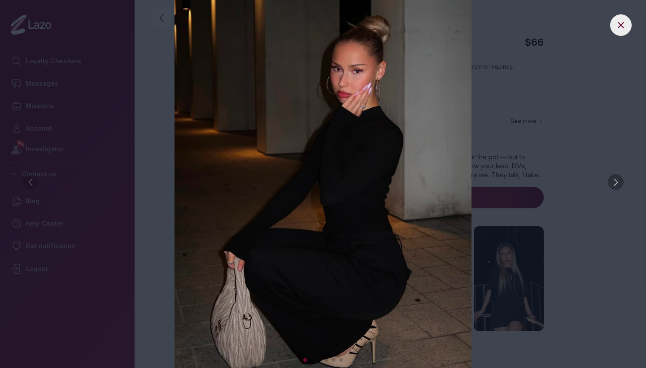
click at [613, 179] on div at bounding box center [616, 182] width 16 height 16
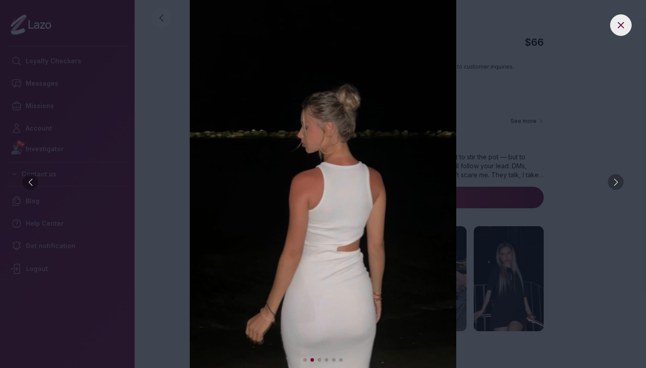
click at [613, 179] on div at bounding box center [616, 182] width 16 height 16
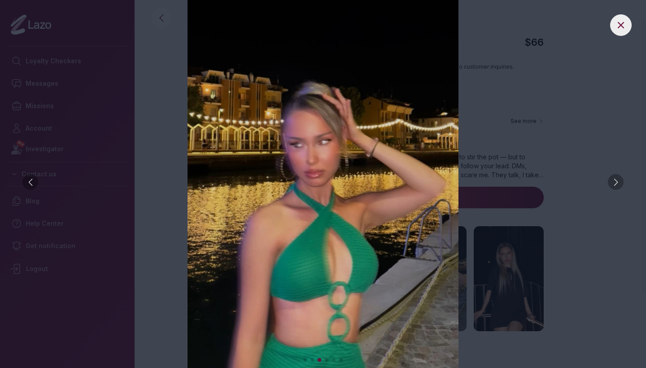
click at [613, 179] on div at bounding box center [616, 182] width 16 height 16
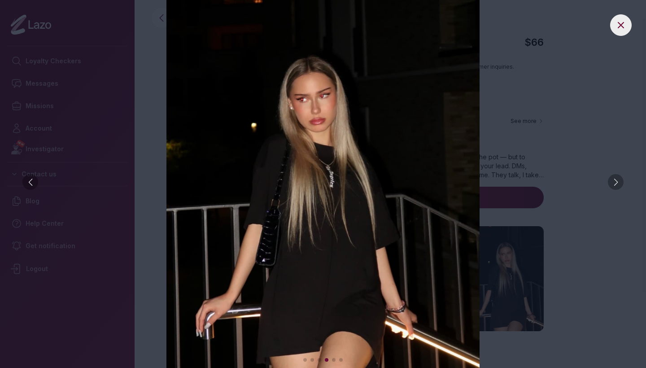
click at [613, 179] on div at bounding box center [616, 182] width 16 height 16
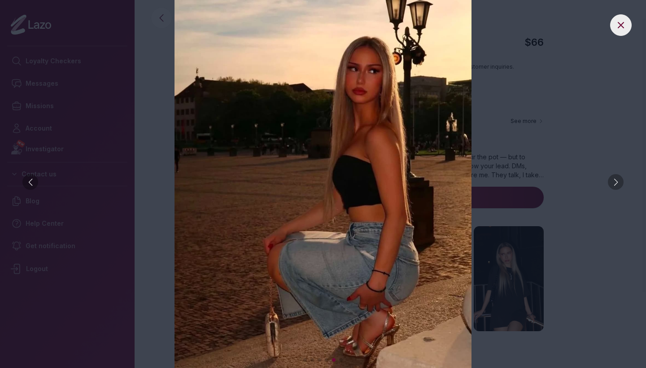
click at [613, 179] on div at bounding box center [616, 182] width 16 height 16
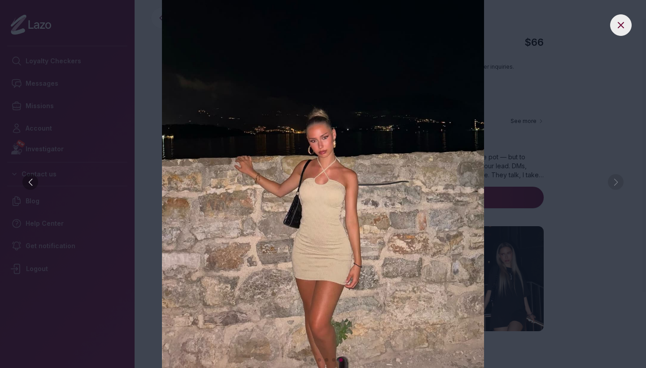
click at [613, 179] on img at bounding box center [323, 184] width 610 height 368
click at [618, 25] on icon at bounding box center [621, 25] width 11 height 11
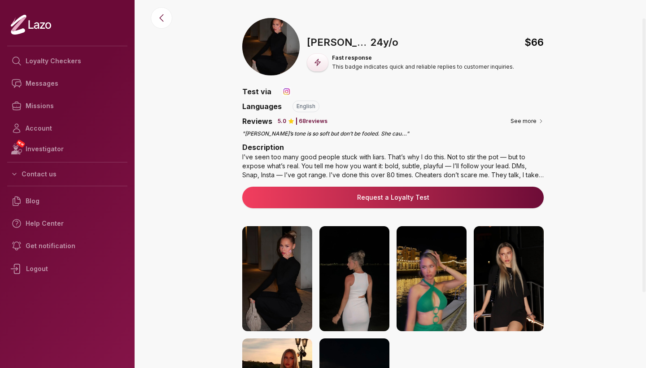
click at [618, 25] on div "🇺🇸 Hannah , 24 y/o $ 66 Fast response This badge indicates quick and reliable r…" at bounding box center [393, 265] width 506 height 494
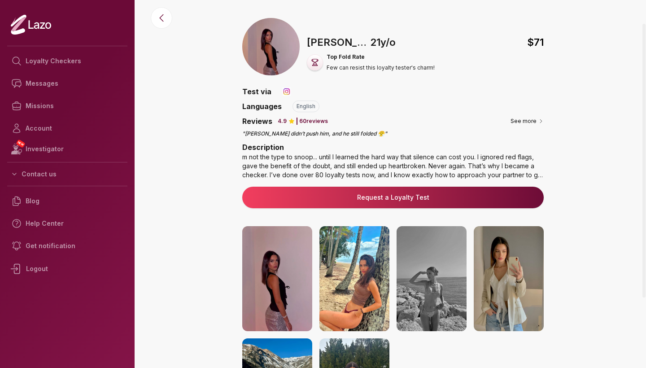
scroll to position [42, 0]
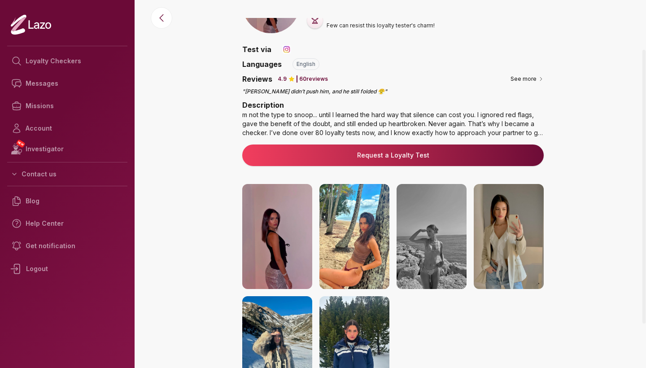
click at [353, 219] on img at bounding box center [355, 236] width 70 height 105
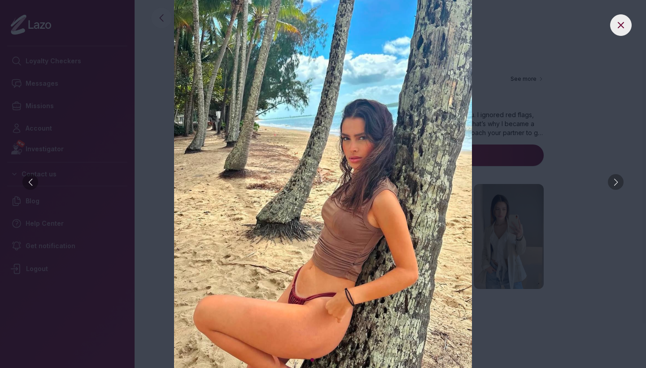
click at [617, 181] on div at bounding box center [616, 182] width 16 height 16
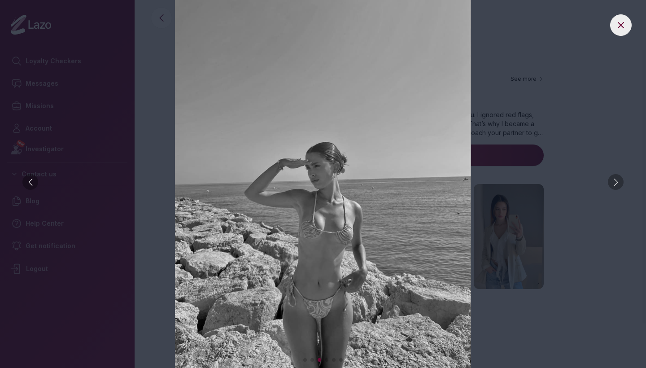
click at [618, 181] on div at bounding box center [616, 182] width 16 height 16
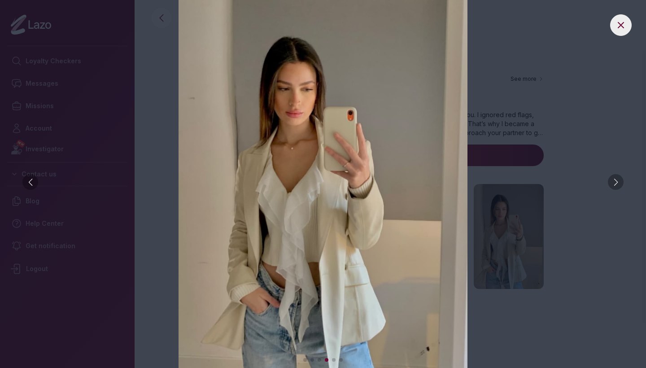
click at [618, 181] on div at bounding box center [616, 182] width 16 height 16
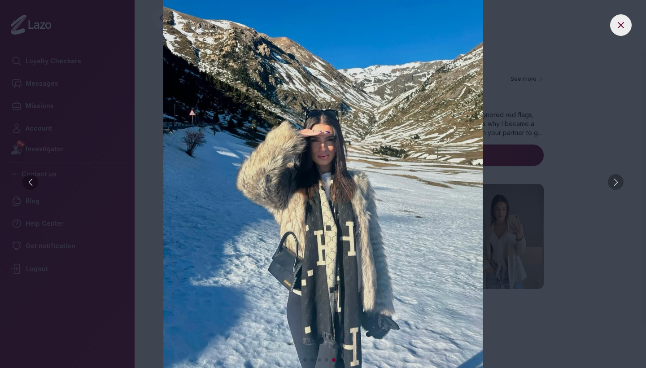
click at [618, 181] on div at bounding box center [616, 182] width 16 height 16
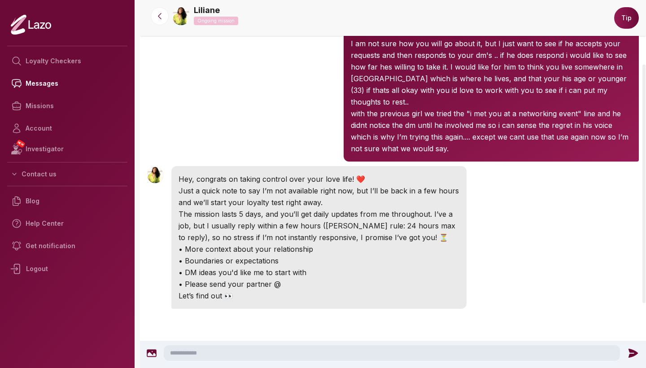
scroll to position [105, 0]
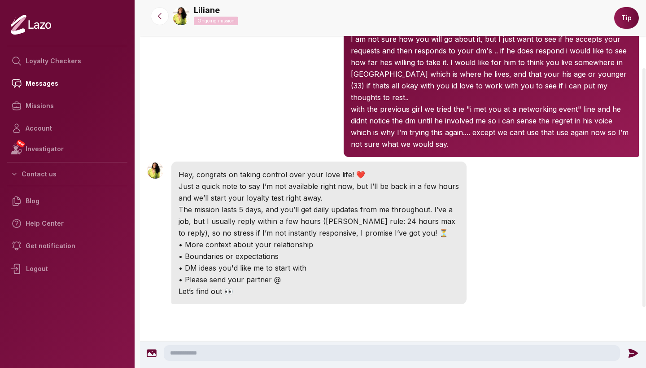
click at [312, 350] on textarea at bounding box center [392, 353] width 456 height 16
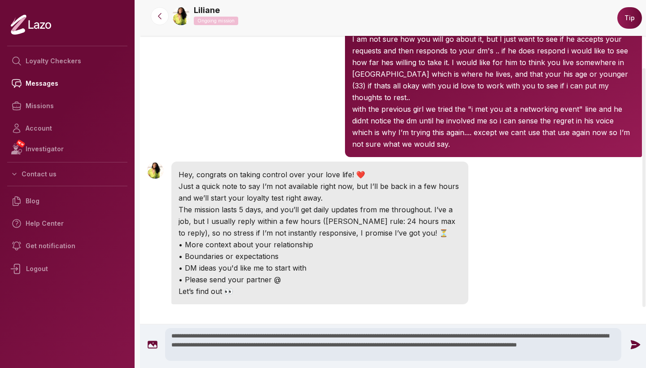
click at [582, 342] on textarea "**********" at bounding box center [393, 344] width 456 height 33
click at [491, 354] on textarea "**********" at bounding box center [393, 344] width 456 height 33
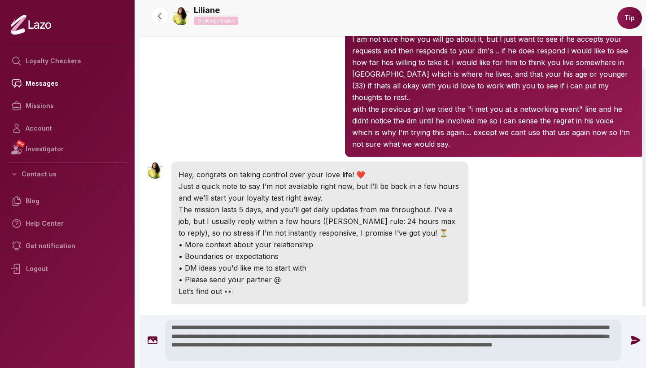
click at [310, 353] on textarea "**********" at bounding box center [393, 340] width 456 height 41
click at [323, 354] on textarea "**********" at bounding box center [393, 340] width 456 height 41
click at [399, 356] on textarea "**********" at bounding box center [393, 340] width 456 height 41
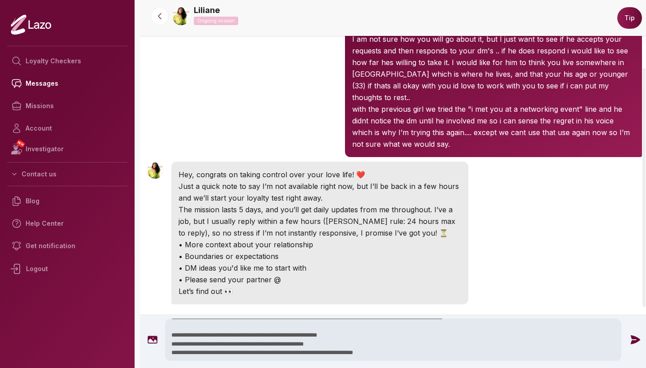
scroll to position [88, 0]
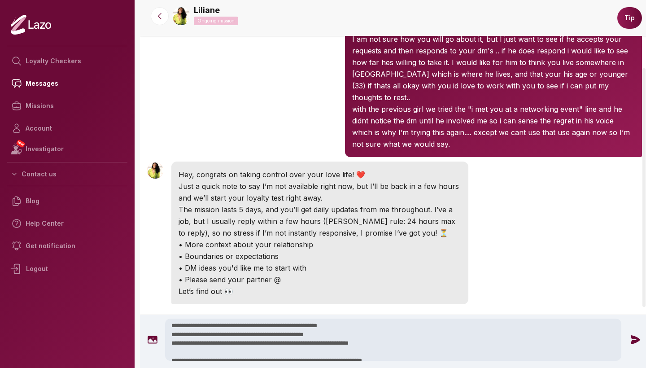
type textarea "**********"
click at [631, 337] on icon at bounding box center [635, 339] width 9 height 9
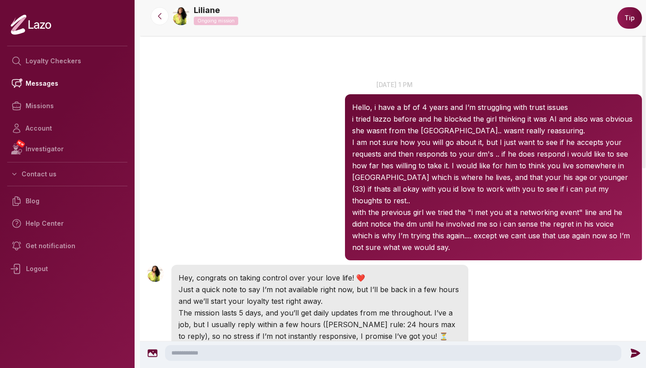
scroll to position [2, 0]
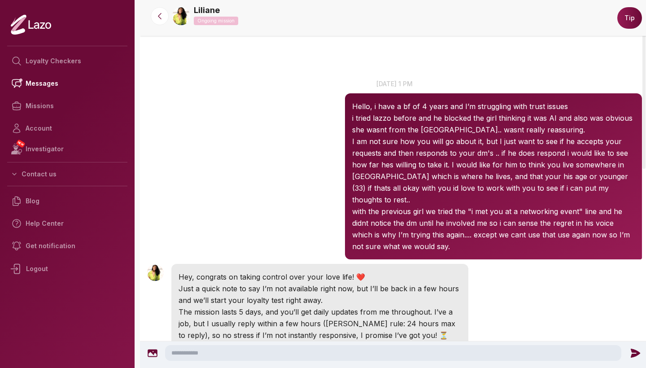
click at [204, 11] on link "Liliane" at bounding box center [207, 10] width 26 height 13
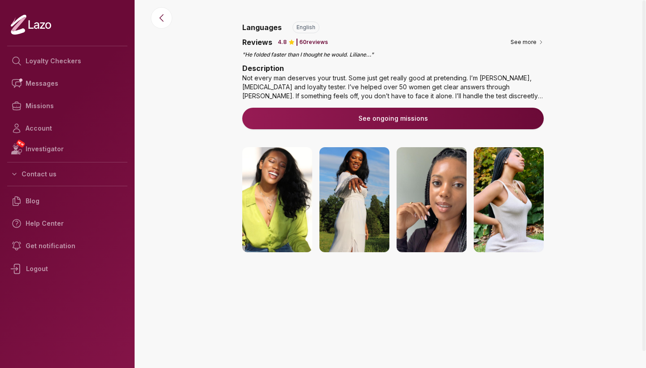
scroll to position [83, 0]
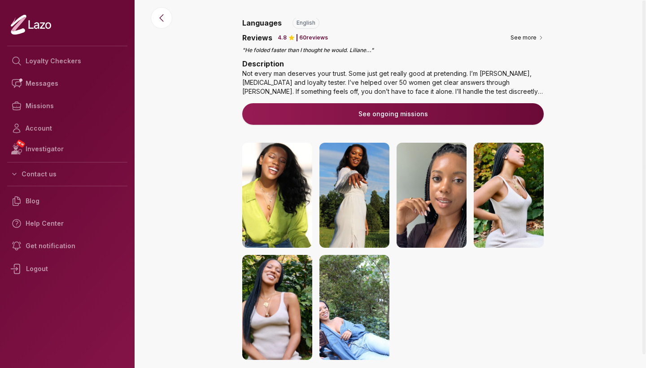
click at [375, 270] on img at bounding box center [355, 307] width 70 height 105
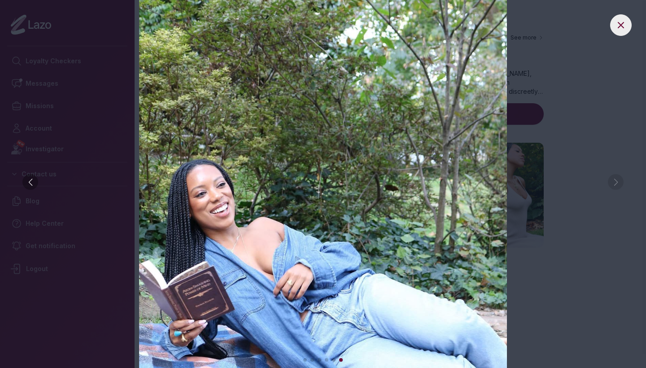
click at [629, 24] on button at bounding box center [621, 25] width 22 height 22
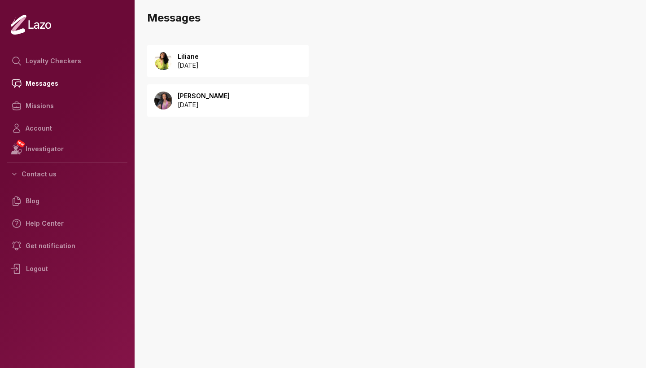
click at [222, 75] on div "Liliane [DATE]" at bounding box center [228, 61] width 162 height 32
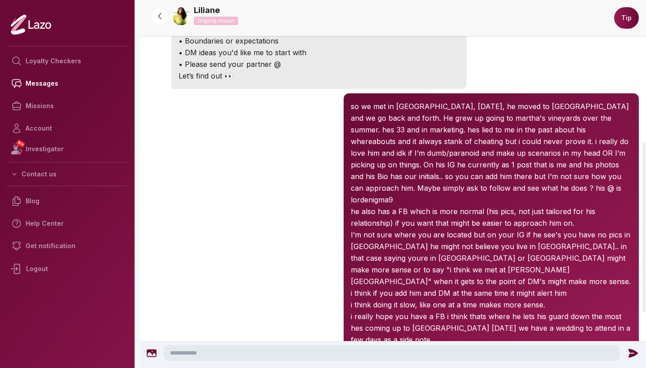
scroll to position [329, 0]
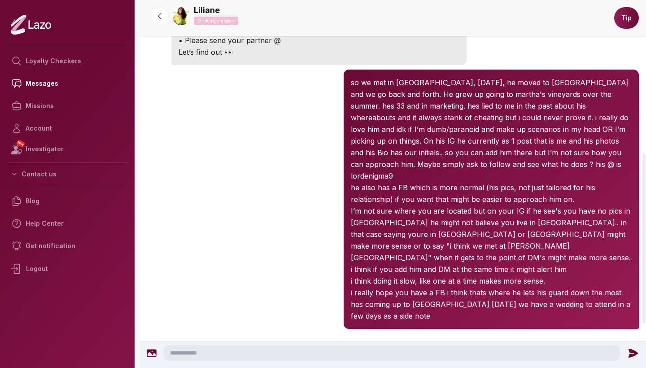
click at [183, 18] on img at bounding box center [181, 16] width 18 height 18
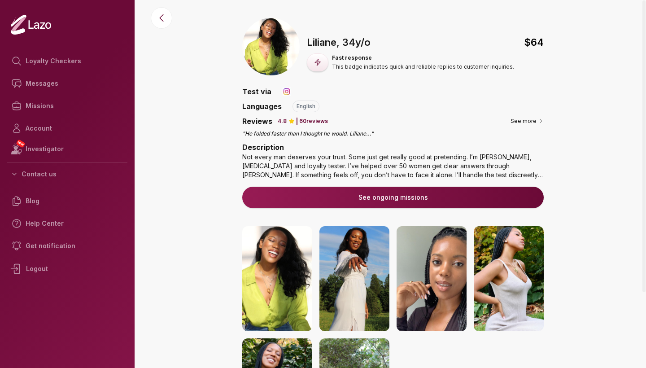
click at [535, 117] on button "See more" at bounding box center [527, 121] width 33 height 9
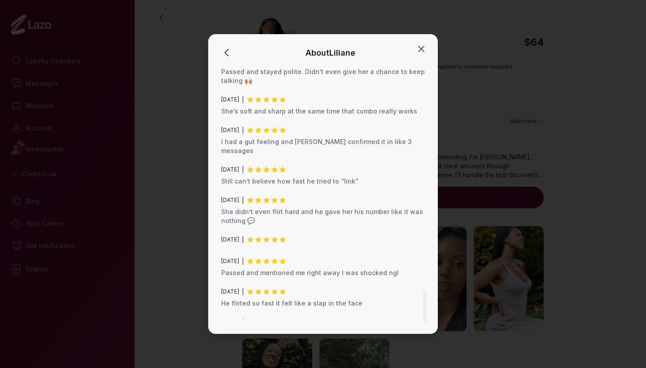
scroll to position [1777, 0]
click at [423, 48] on icon "button" at bounding box center [421, 48] width 5 height 5
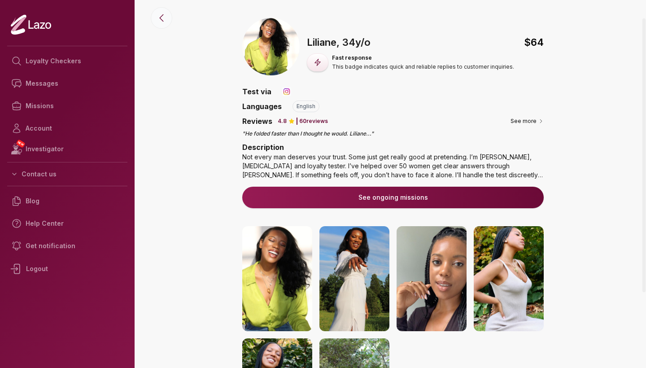
click at [162, 18] on icon at bounding box center [161, 18] width 11 height 11
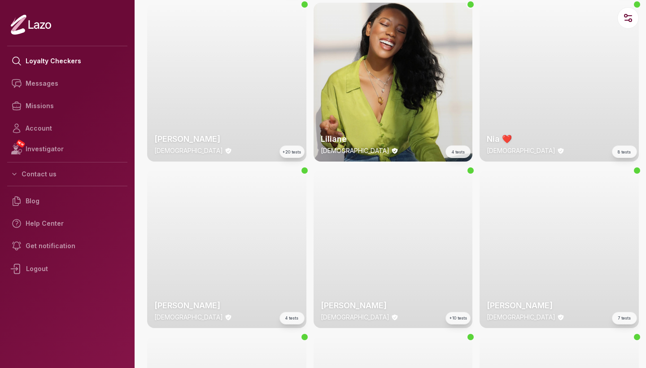
scroll to position [1687, 0]
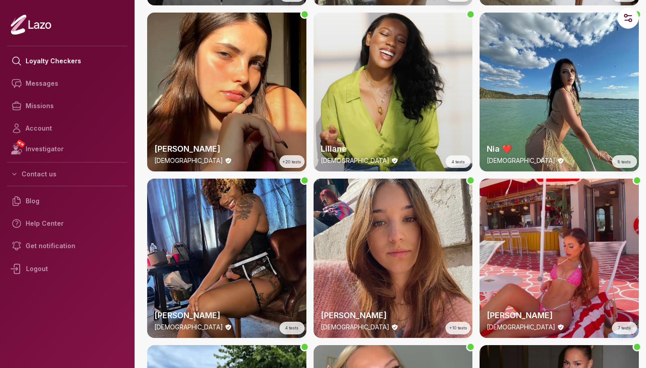
click at [458, 162] on span "4 tests" at bounding box center [458, 162] width 13 height 6
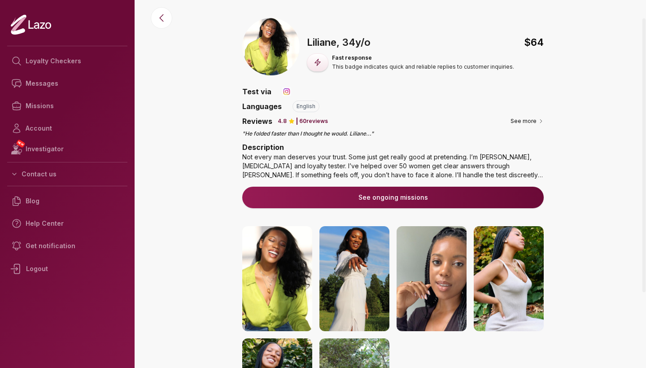
click at [304, 121] on p "60 reviews" at bounding box center [313, 121] width 29 height 7
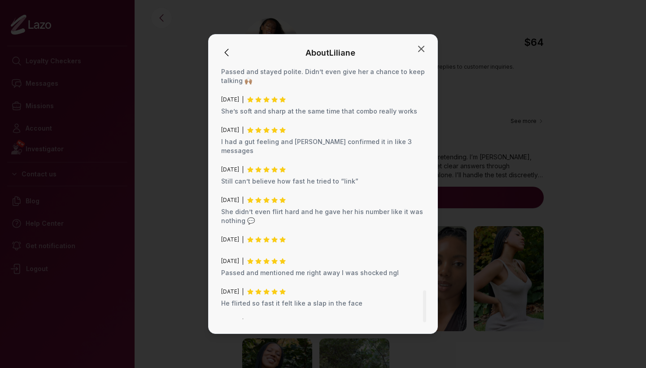
scroll to position [1777, 0]
click at [420, 50] on icon "button" at bounding box center [421, 48] width 5 height 5
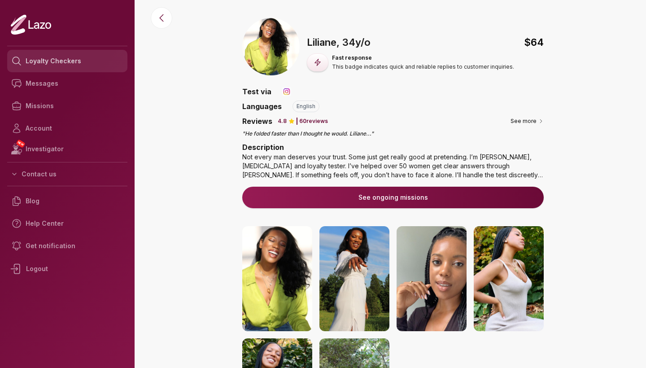
click at [59, 66] on link "Loyalty Checkers" at bounding box center [67, 61] width 120 height 22
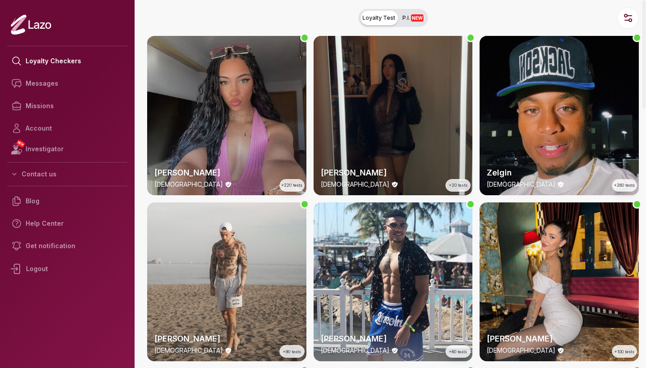
click at [215, 147] on div "Lara 24 y/o +220 tests" at bounding box center [226, 115] width 159 height 159
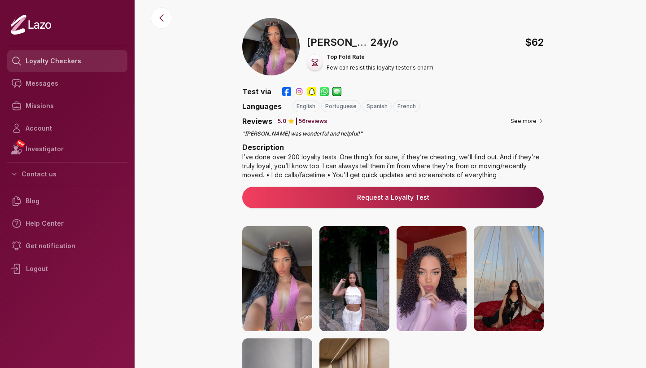
click at [49, 57] on link "Loyalty Checkers" at bounding box center [67, 61] width 120 height 22
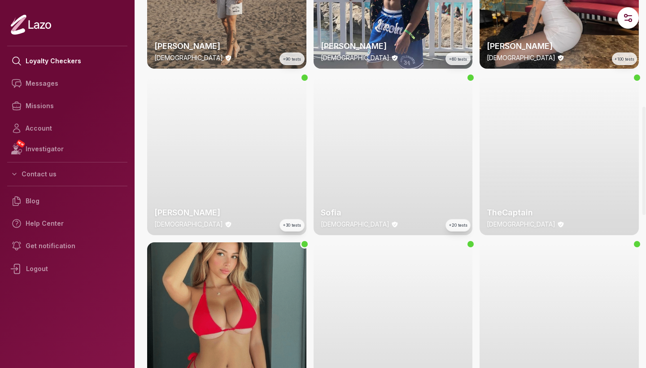
scroll to position [361, 0]
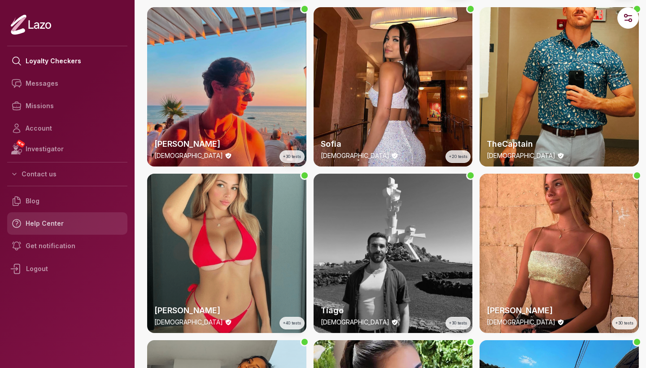
click at [47, 222] on link "Help Center" at bounding box center [67, 223] width 120 height 22
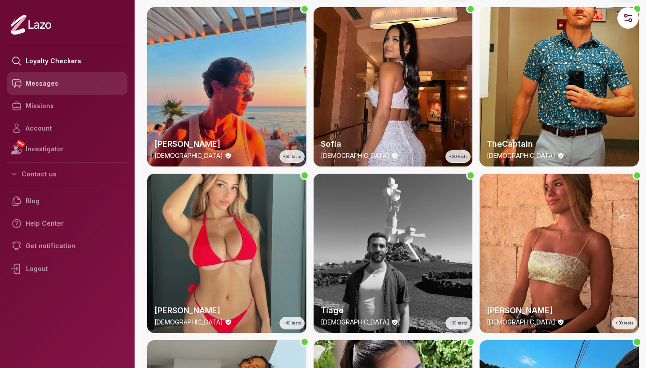
click at [48, 85] on link "Messages" at bounding box center [67, 83] width 120 height 22
